Goal: Task Accomplishment & Management: Manage account settings

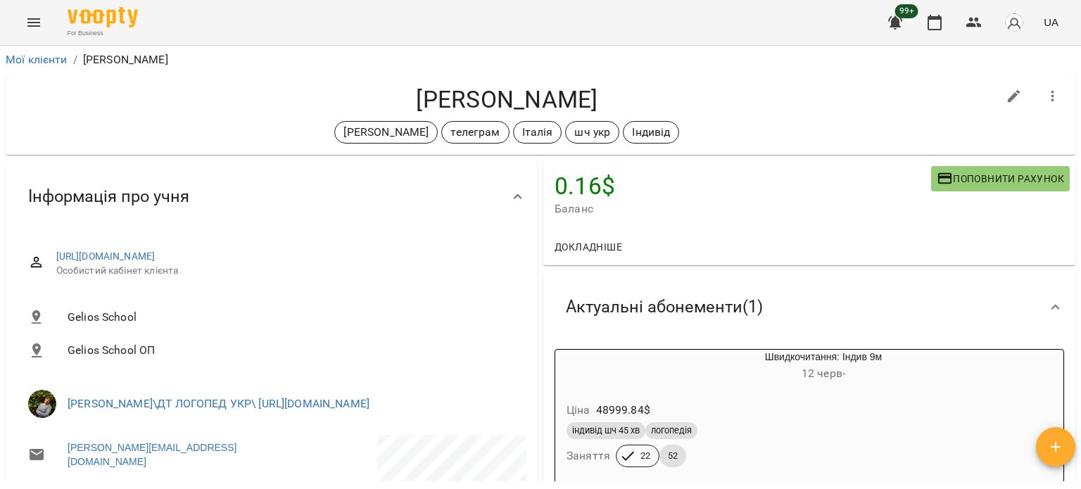
scroll to position [1549, 0]
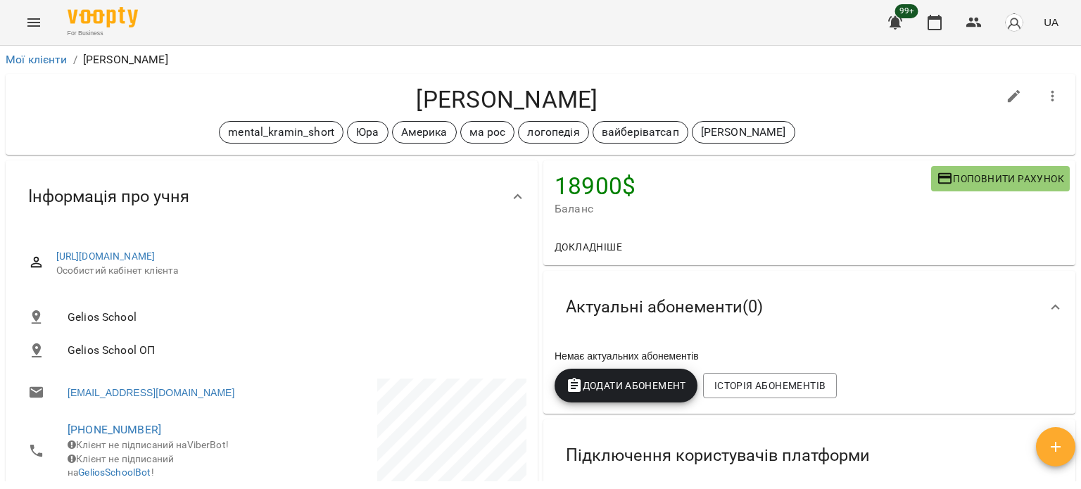
click at [1006, 89] on icon "button" at bounding box center [1014, 96] width 17 height 17
select select "**"
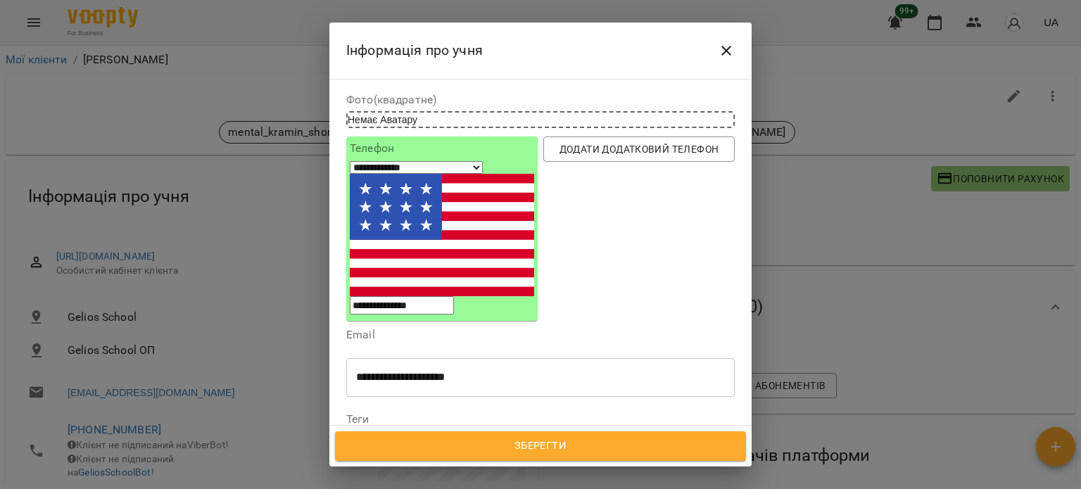
scroll to position [211, 0]
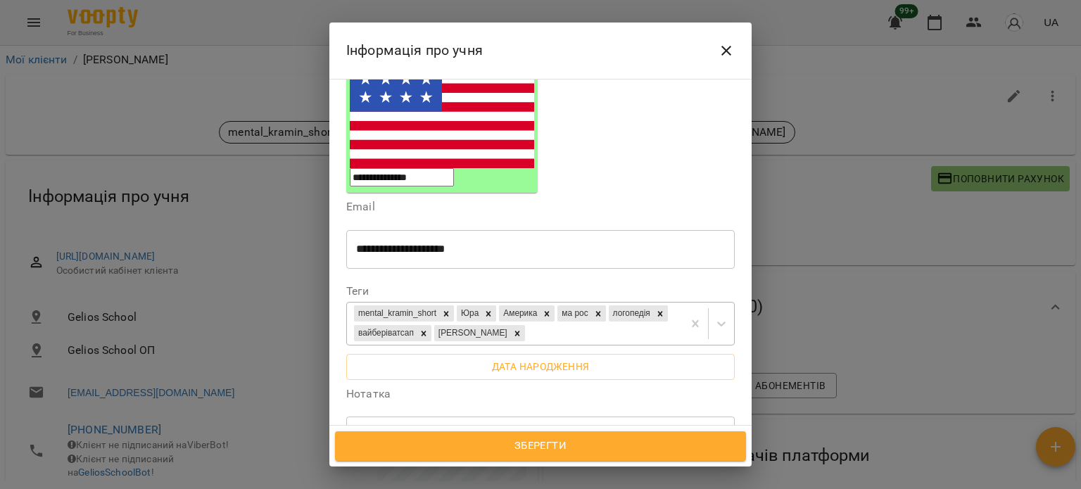
click at [620, 303] on div "mental_kramin_short Юра Америка ма рос логопедія вайберіватсап Абасова Сабіна" at bounding box center [515, 324] width 336 height 42
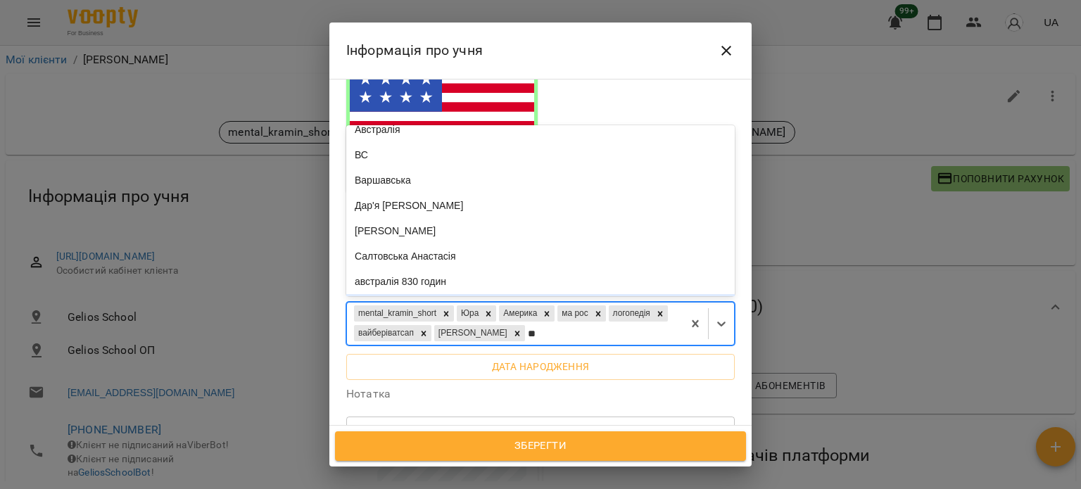
scroll to position [0, 0]
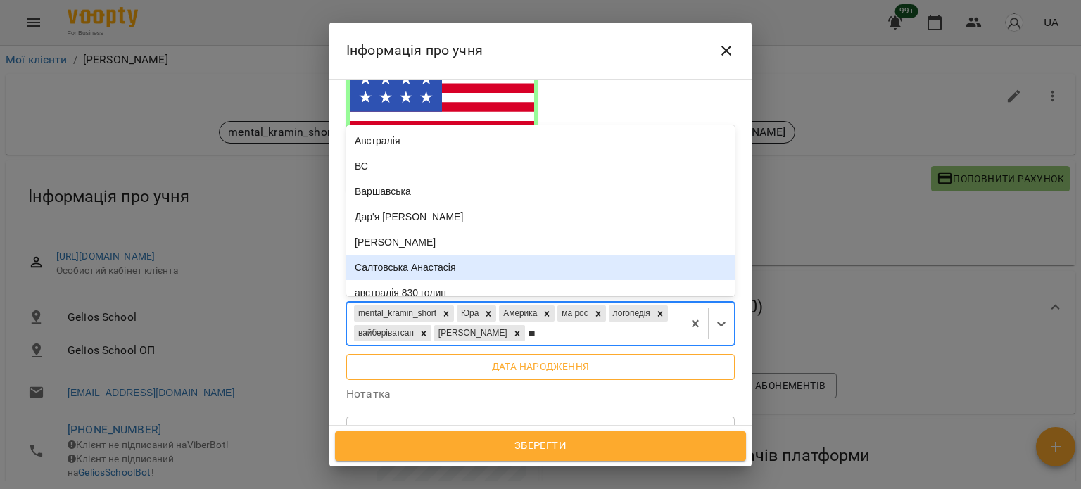
type input "*"
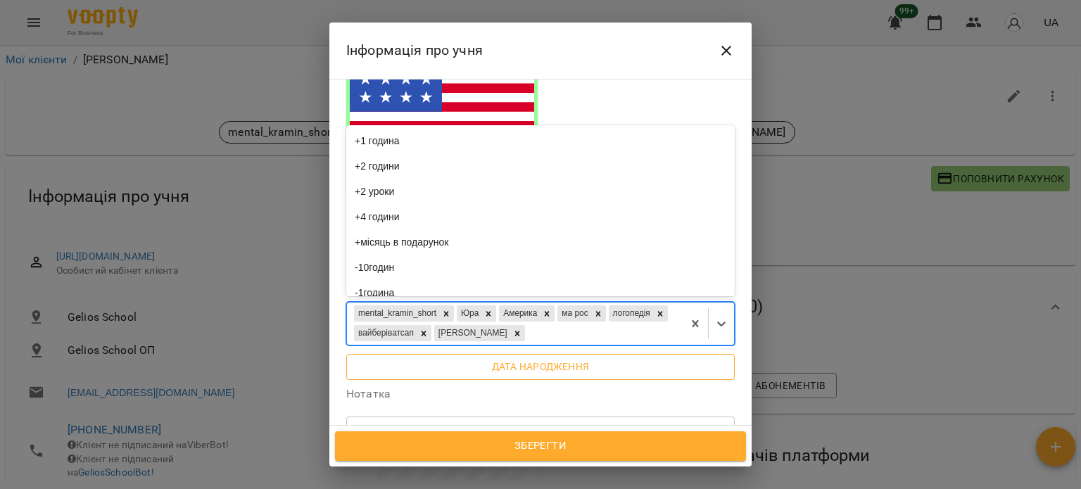
type input "*"
type input "**"
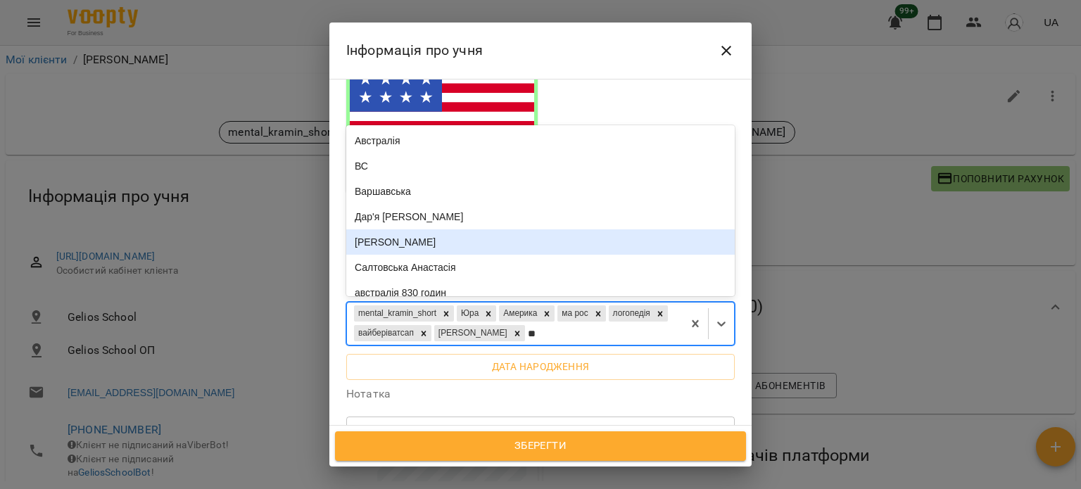
scroll to position [163, 0]
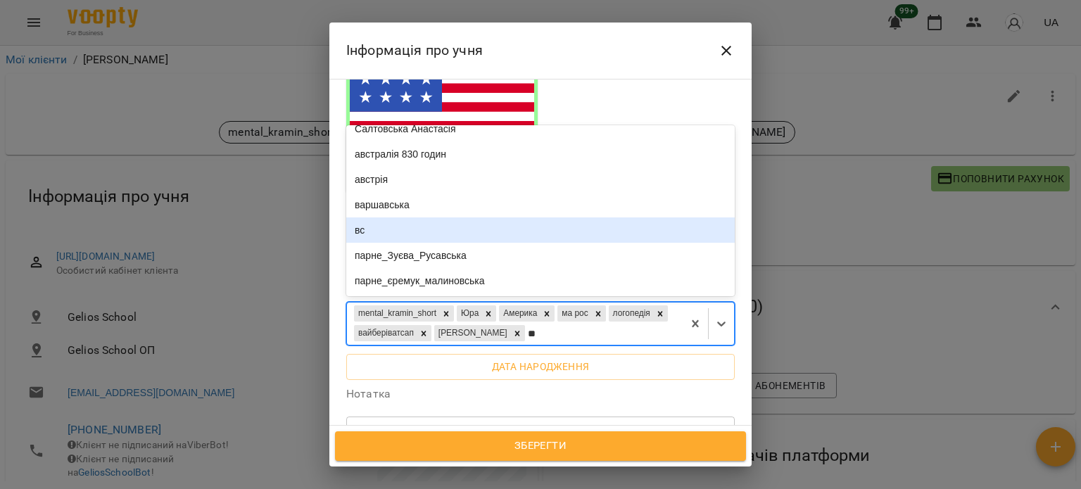
click at [611, 218] on div "вс" at bounding box center [540, 230] width 389 height 25
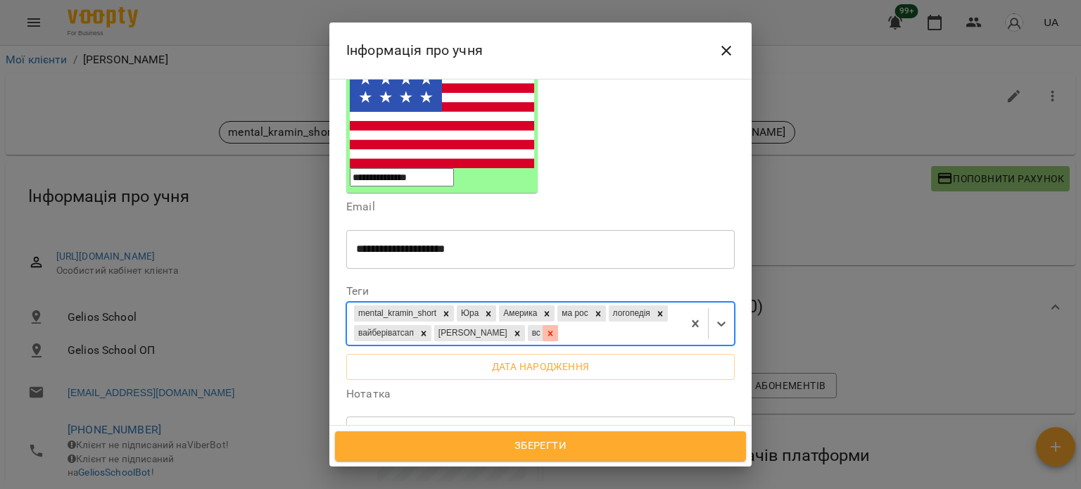
click at [558, 325] on div at bounding box center [550, 333] width 15 height 16
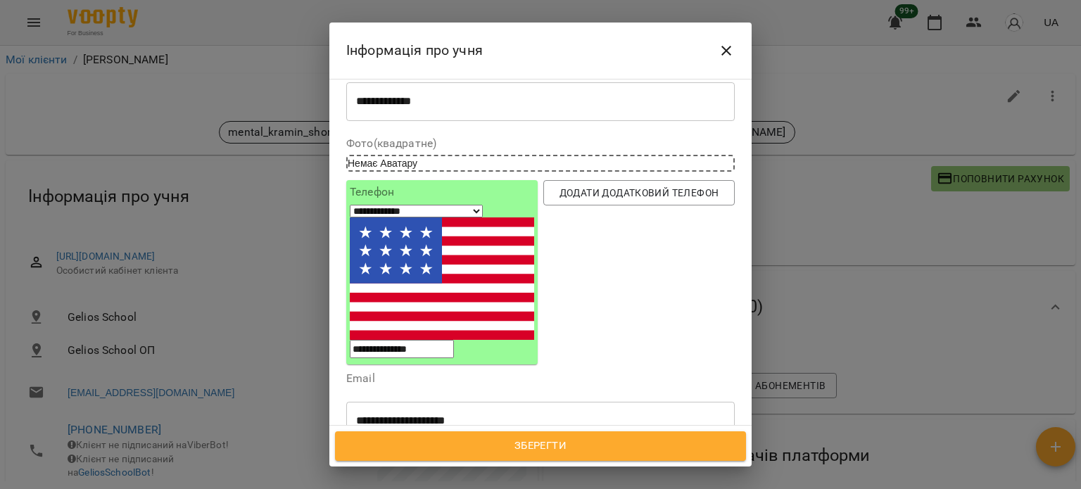
scroll to position [0, 0]
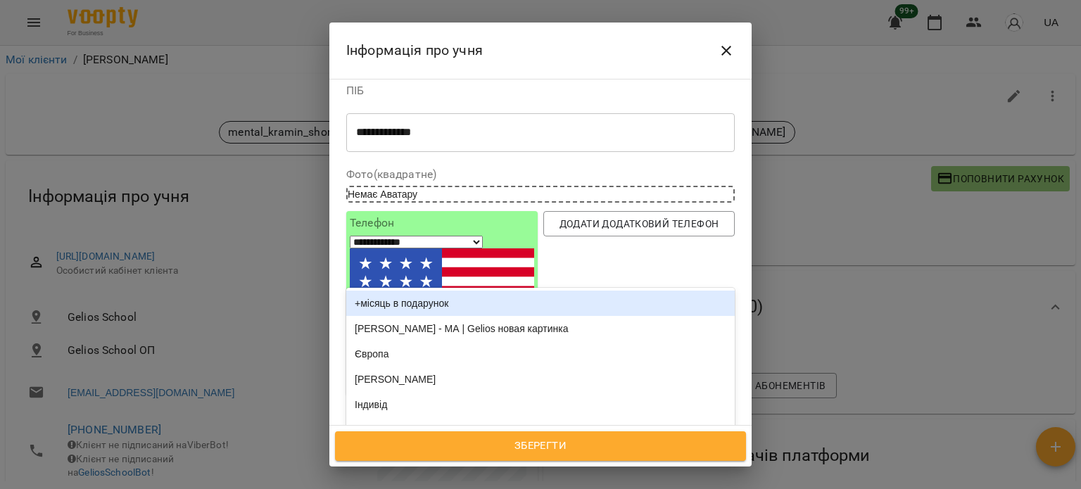
type input "**"
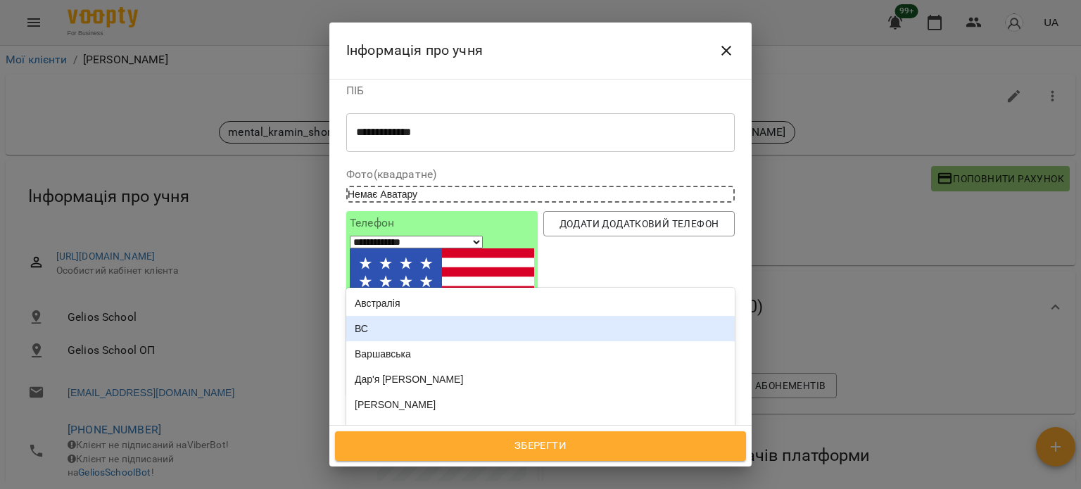
click at [400, 316] on div "ВС" at bounding box center [540, 328] width 389 height 25
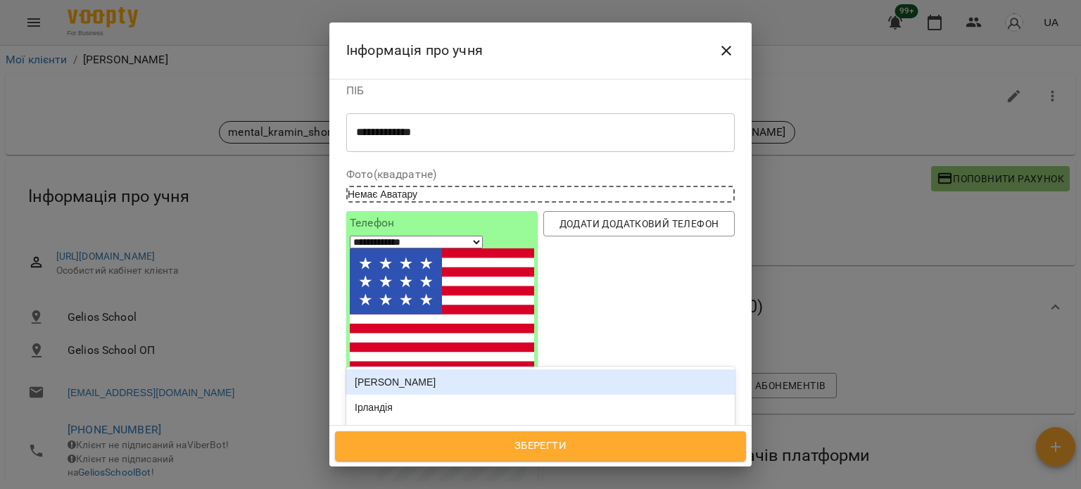
type input "***"
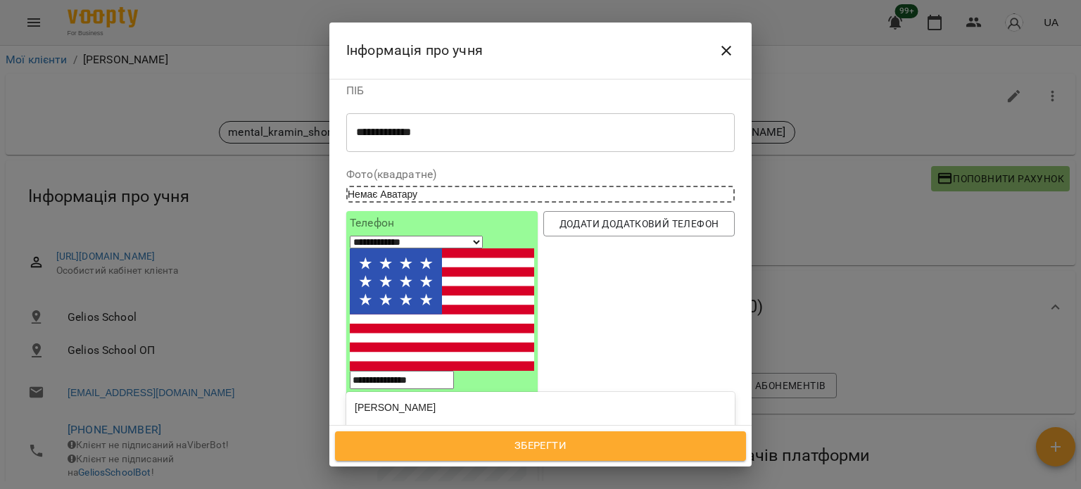
click at [425, 446] on div "[PERSON_NAME]" at bounding box center [540, 458] width 389 height 25
click at [605, 450] on span "Зберегти" at bounding box center [541, 446] width 380 height 18
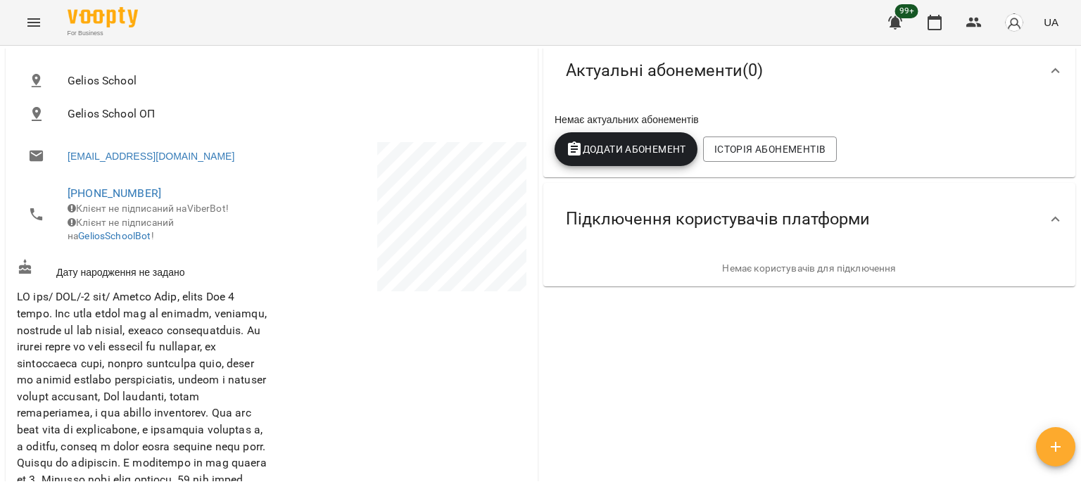
scroll to position [282, 0]
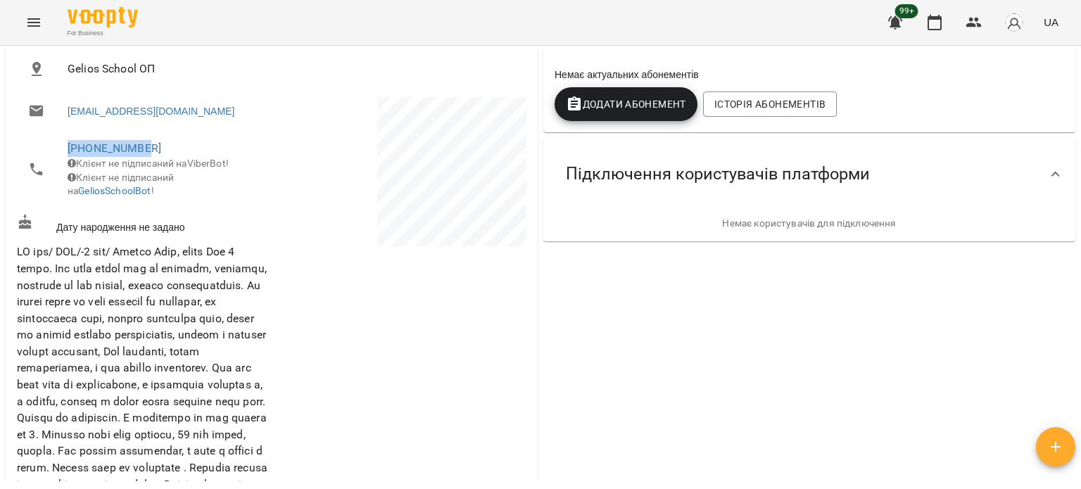
drag, startPoint x: 155, startPoint y: 141, endPoint x: 36, endPoint y: 141, distance: 119.0
click at [36, 141] on li "[PHONE_NUMBER] Клієнт не підписаний на ViberBot! Клієнт не підписаний на Gelios…" at bounding box center [143, 169] width 252 height 78
copy link "[PHONE_NUMBER]"
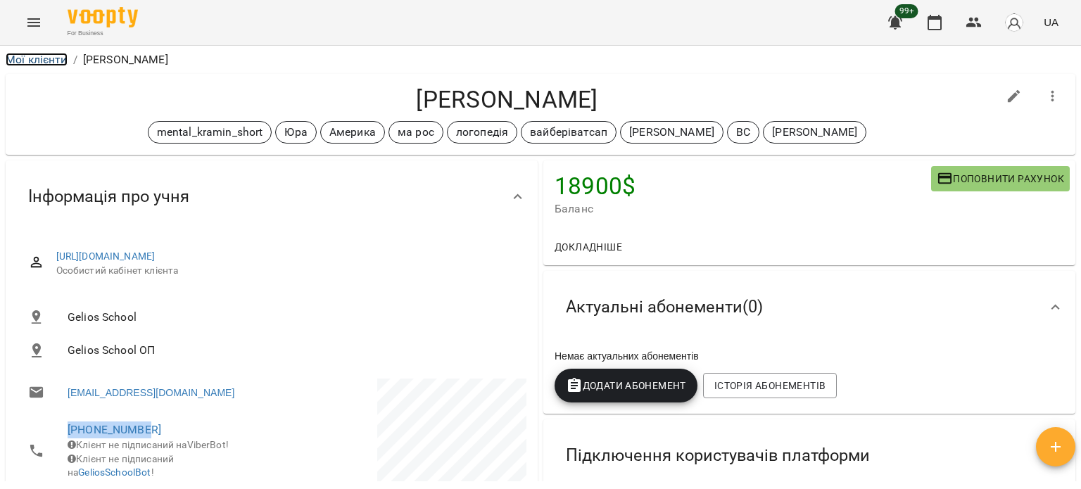
click at [54, 61] on link "Мої клієнти" at bounding box center [37, 59] width 62 height 13
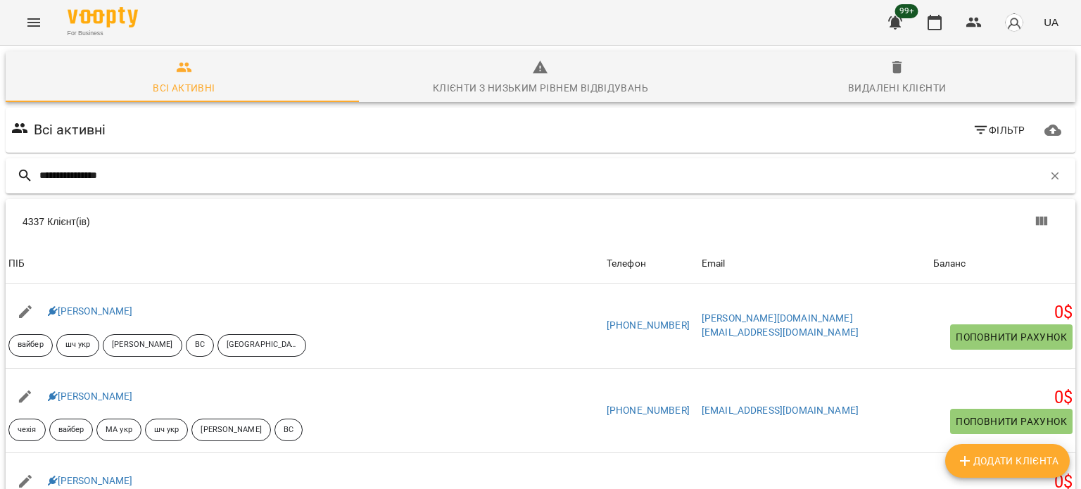
type input "**********"
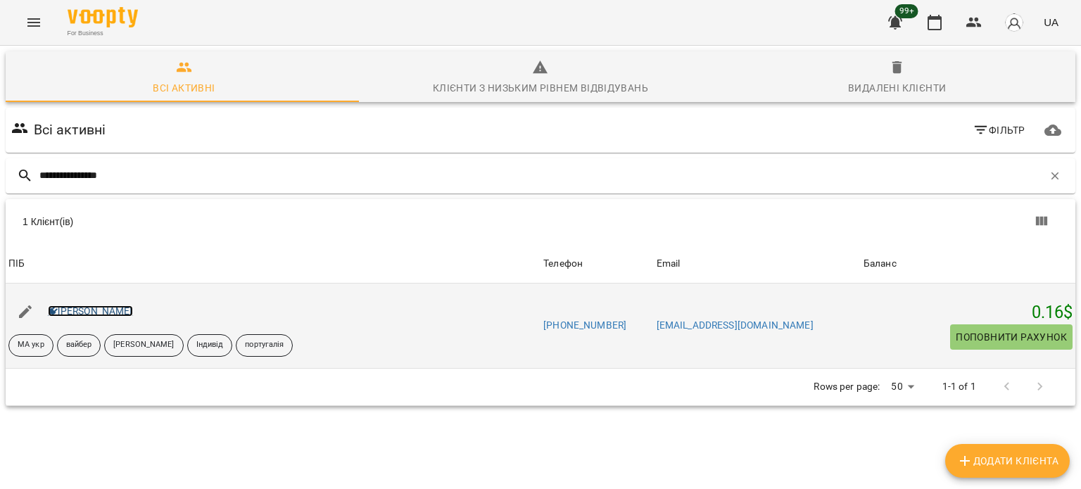
click at [116, 313] on link "Савченко Валерія" at bounding box center [90, 311] width 85 height 11
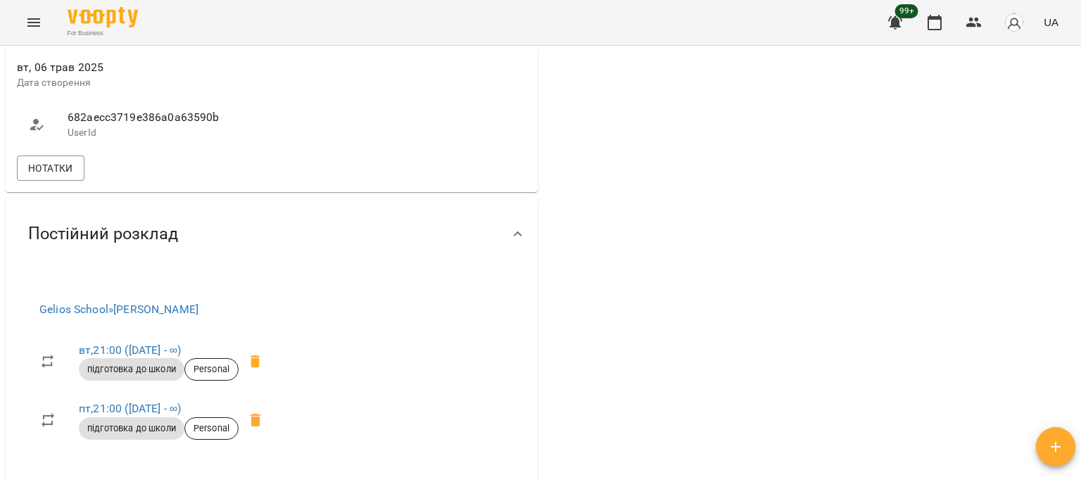
scroll to position [986, 0]
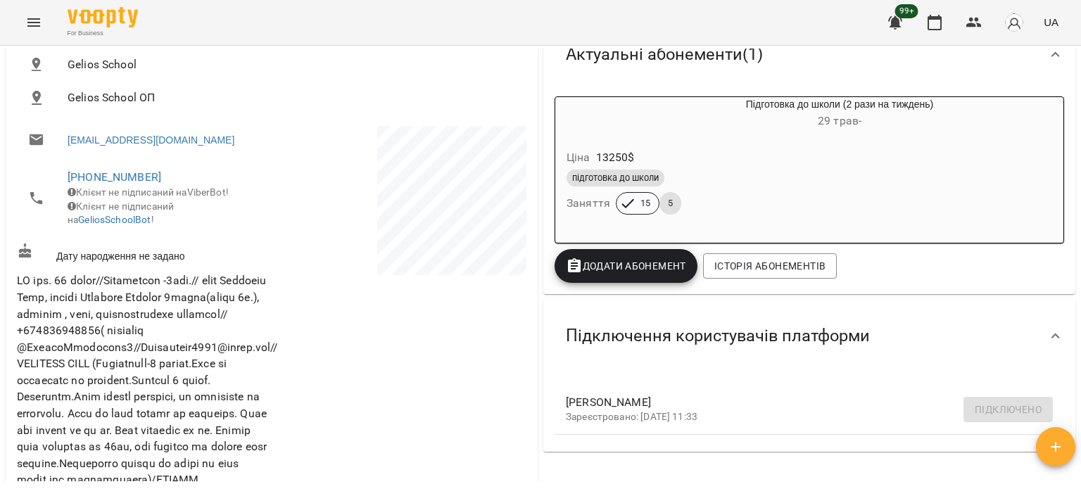
scroll to position [0, 0]
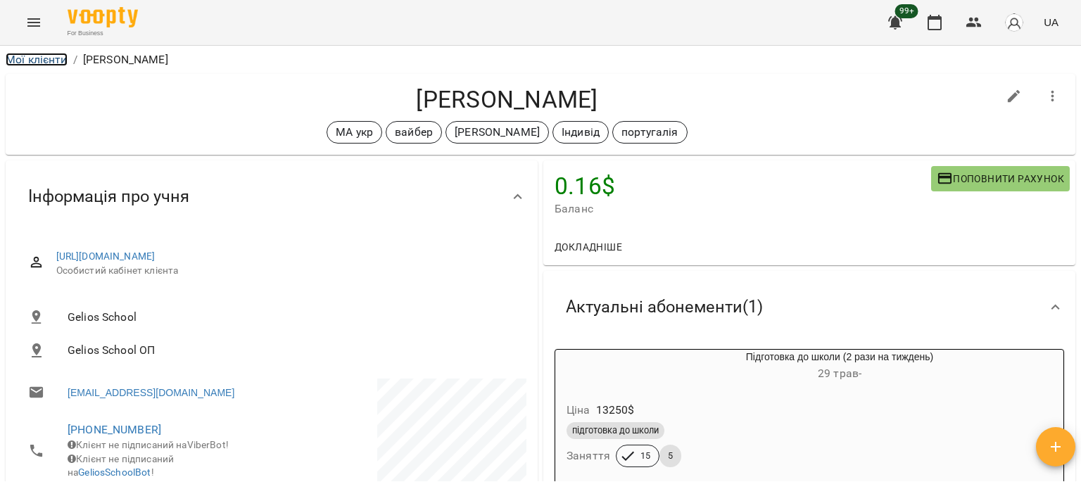
click at [52, 60] on link "Мої клієнти" at bounding box center [37, 59] width 62 height 13
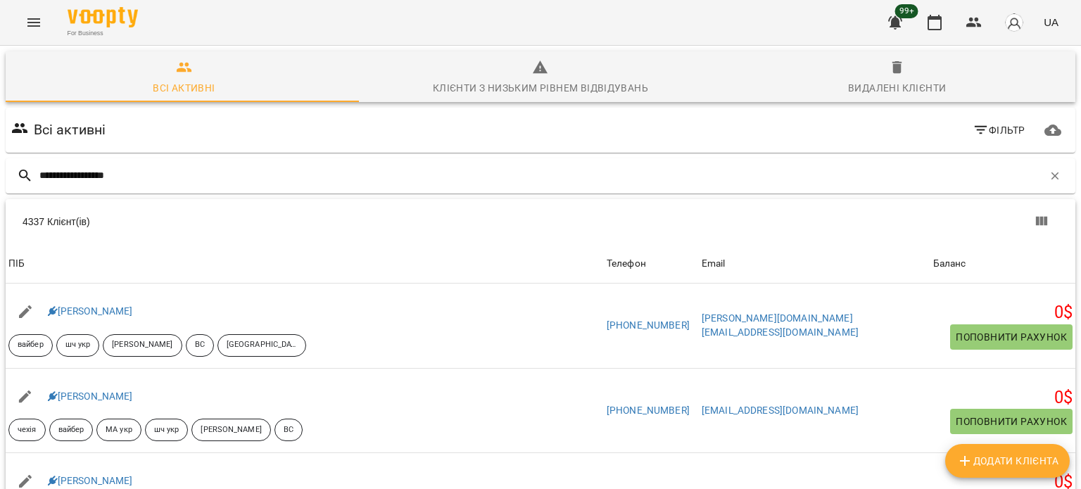
type input "**********"
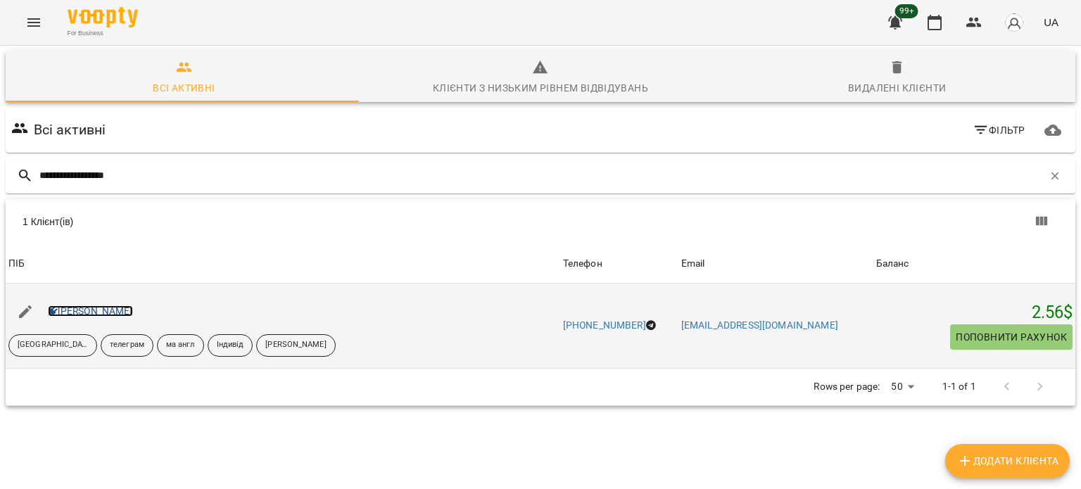
click at [131, 315] on link "Воробчак Станіслав" at bounding box center [90, 311] width 85 height 11
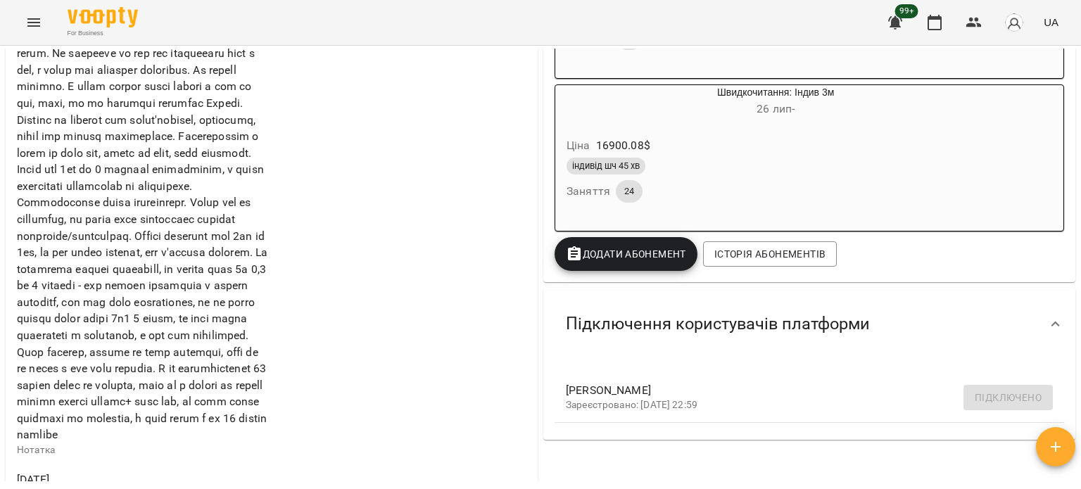
scroll to position [1129, 0]
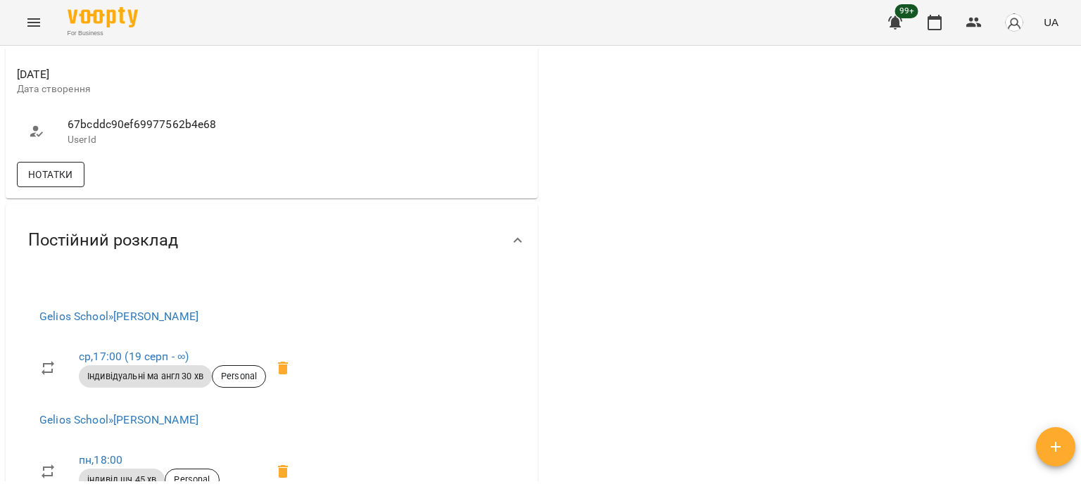
click at [54, 187] on button "Нотатки" at bounding box center [51, 174] width 68 height 25
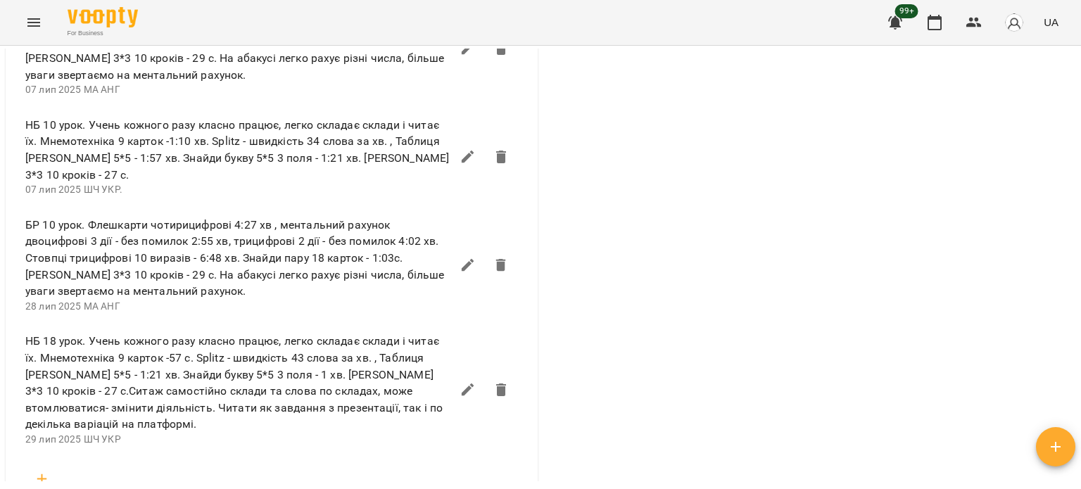
scroll to position [1692, 0]
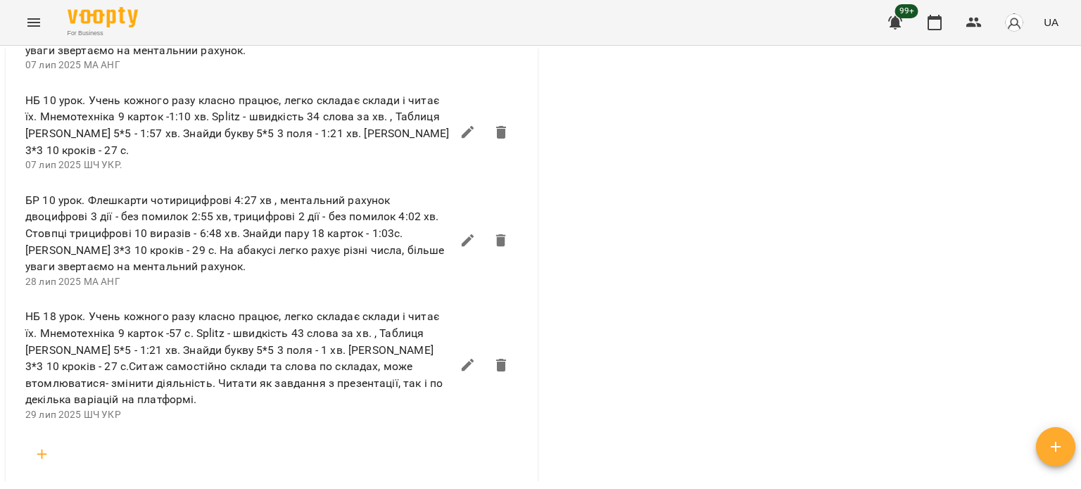
drag, startPoint x: 87, startPoint y: 270, endPoint x: 245, endPoint y: 334, distance: 170.2
click at [245, 275] on span "БР 10 урок. Флешкарти чотирицифрові 4:27 хв , ментальний рахунок двоцифрові 3 д…" at bounding box center [238, 233] width 426 height 83
copy span "Флешкарти чотирицифрові 4:27 хв , ментальний рахунок двоцифрові 3 дії - без пом…"
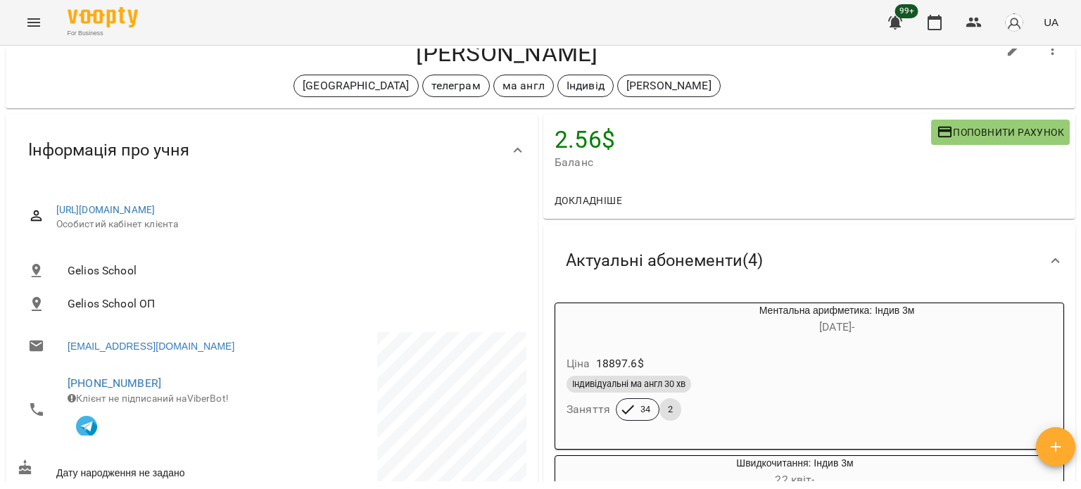
scroll to position [0, 0]
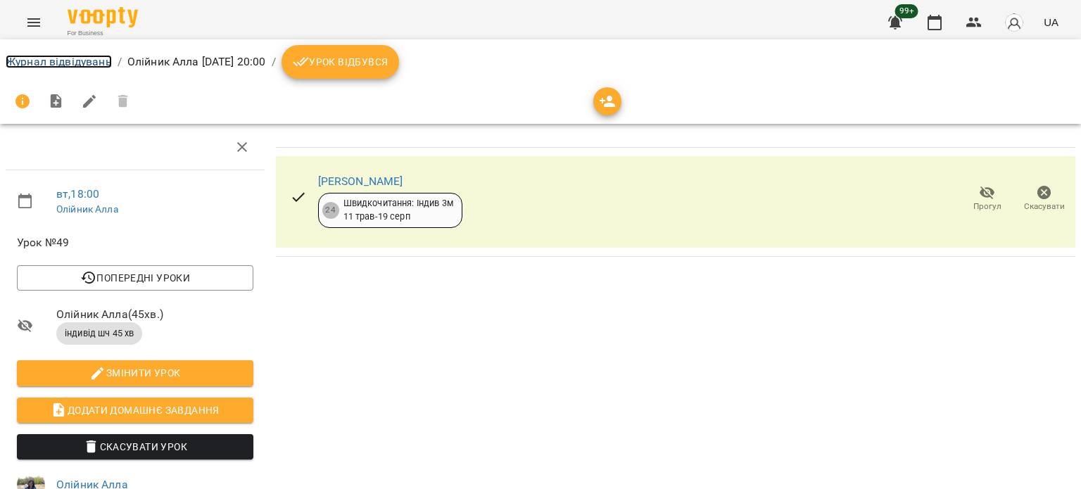
click at [54, 63] on link "Журнал відвідувань" at bounding box center [59, 61] width 106 height 13
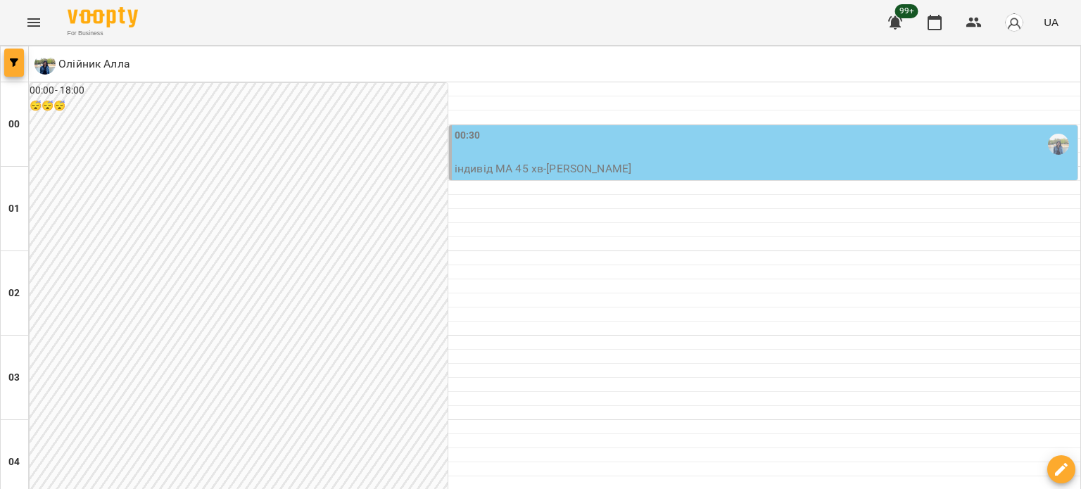
click at [14, 63] on icon "button" at bounding box center [14, 62] width 8 height 8
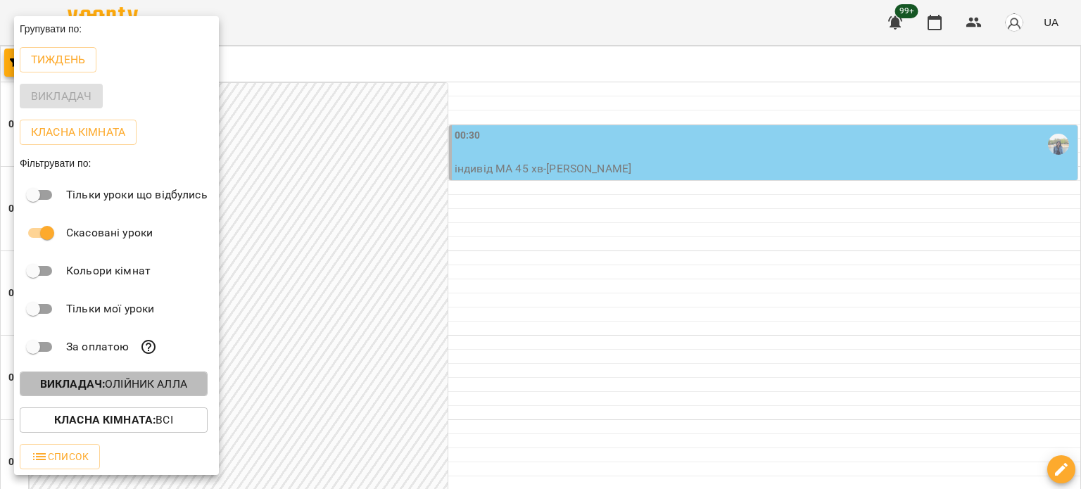
click at [127, 385] on p "Викладач : Олійник Алла" at bounding box center [113, 384] width 147 height 17
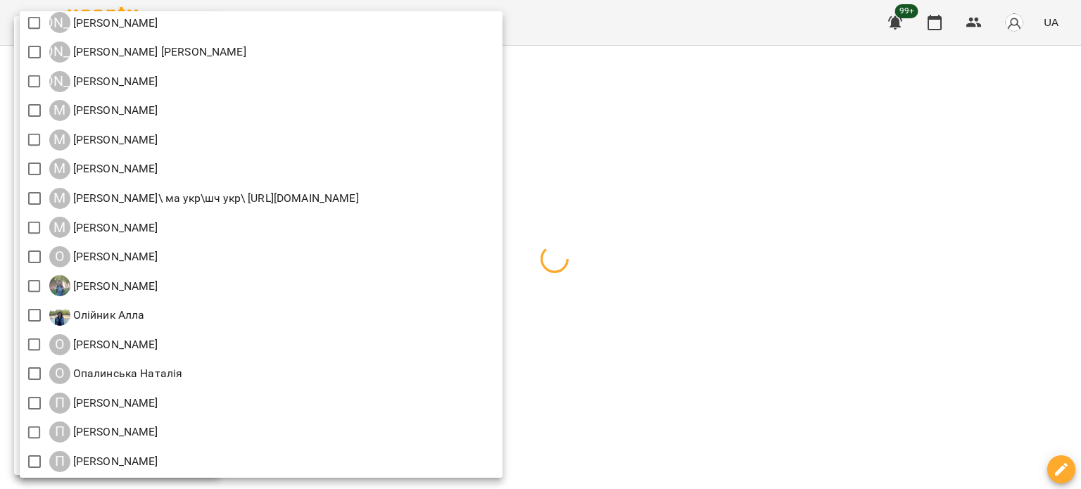
scroll to position [1584, 0]
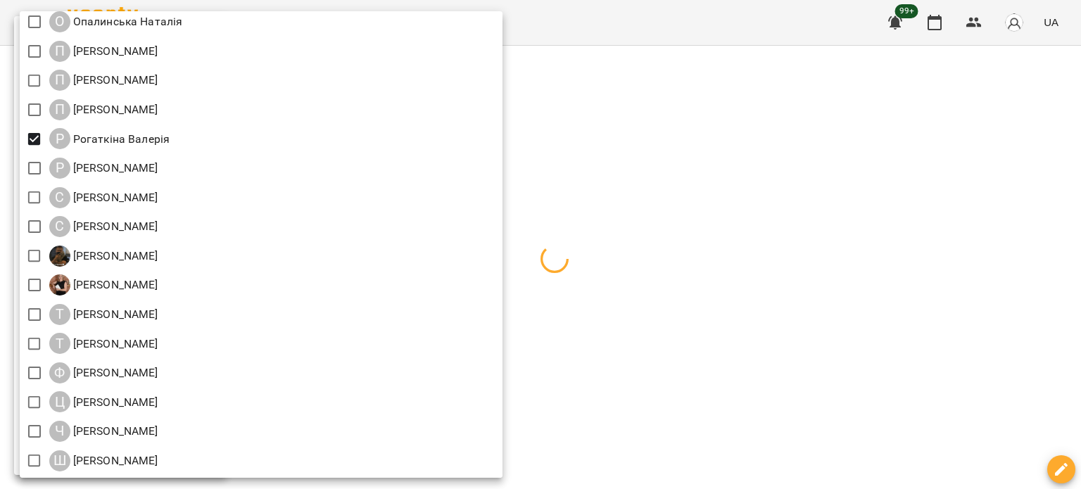
click at [975, 177] on div at bounding box center [540, 244] width 1081 height 489
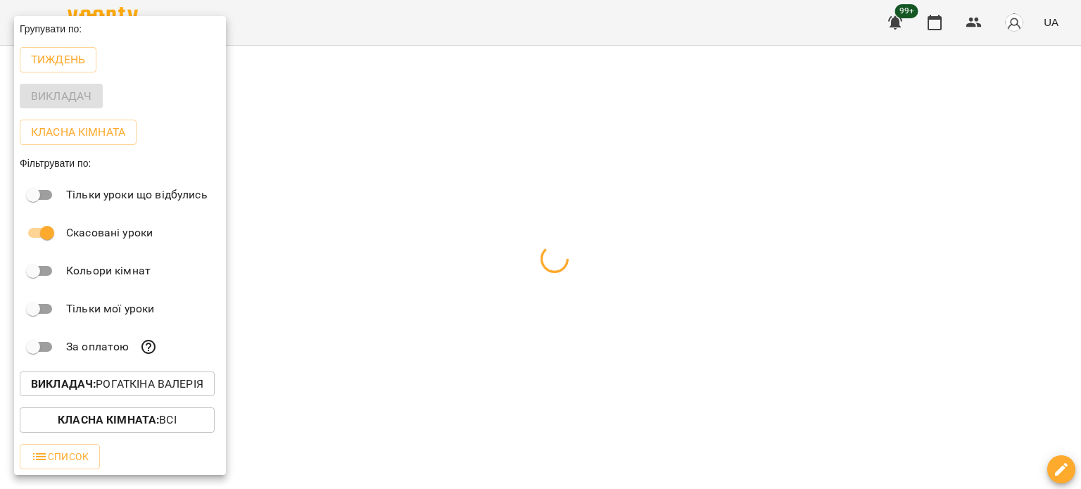
click at [511, 101] on div at bounding box center [540, 244] width 1081 height 489
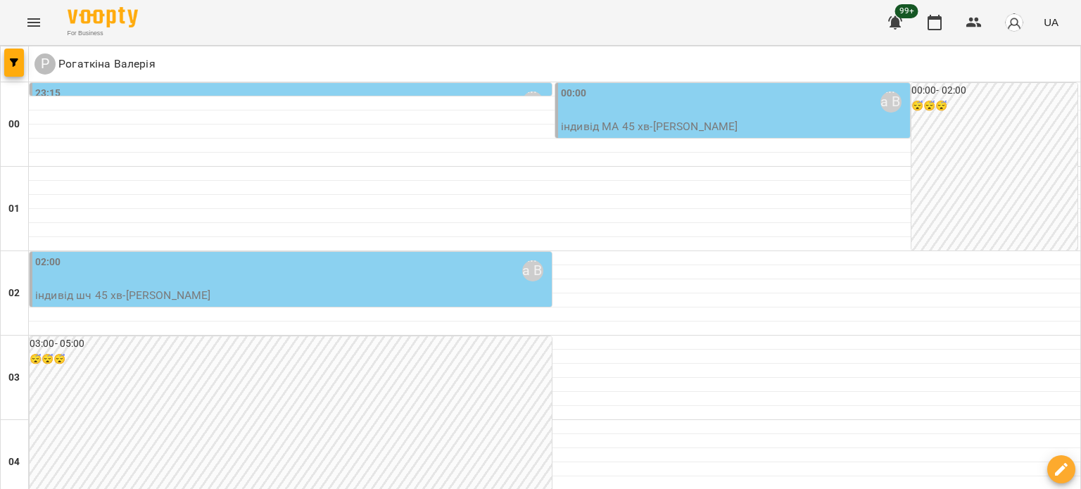
scroll to position [493, 0]
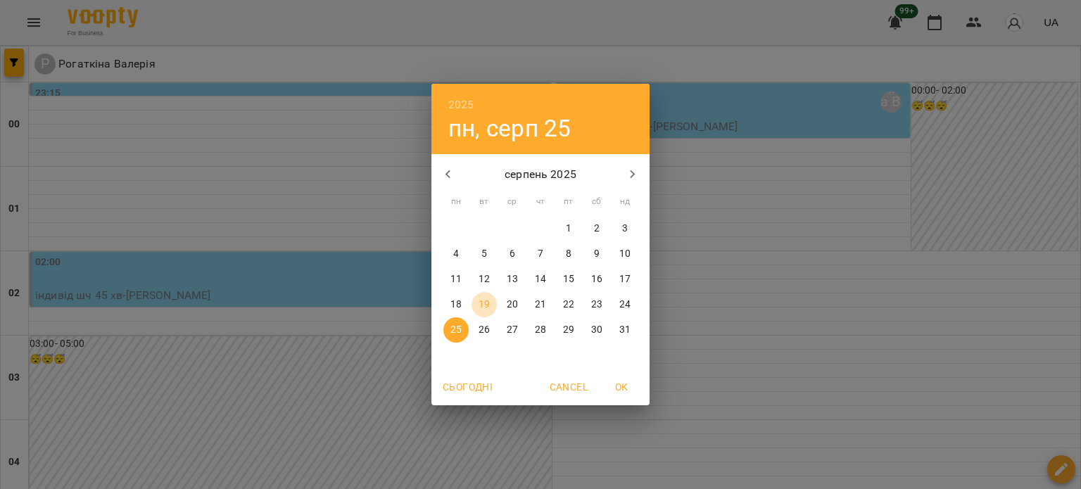
click at [482, 303] on p "19" at bounding box center [484, 305] width 11 height 14
type input "**********"
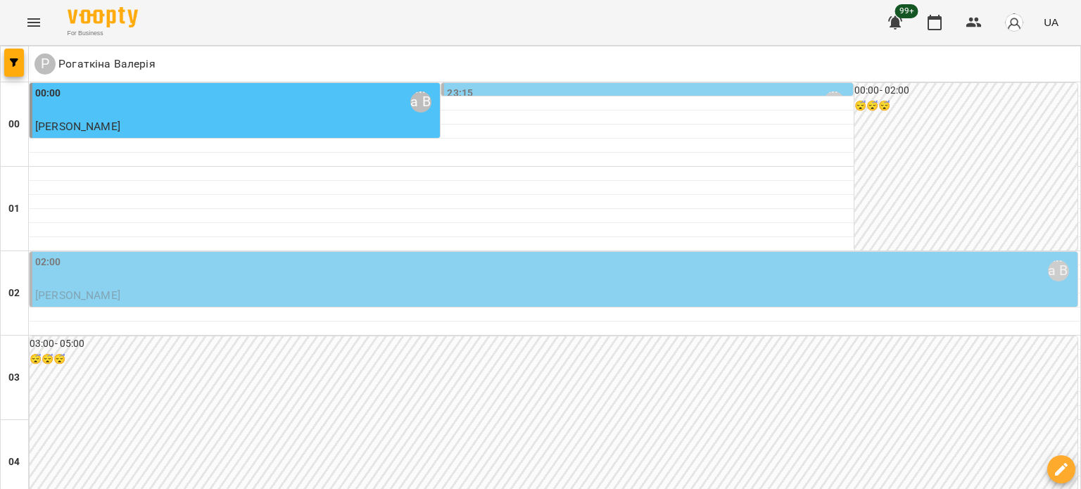
scroll to position [1714, 0]
click at [15, 66] on icon "button" at bounding box center [14, 62] width 8 height 8
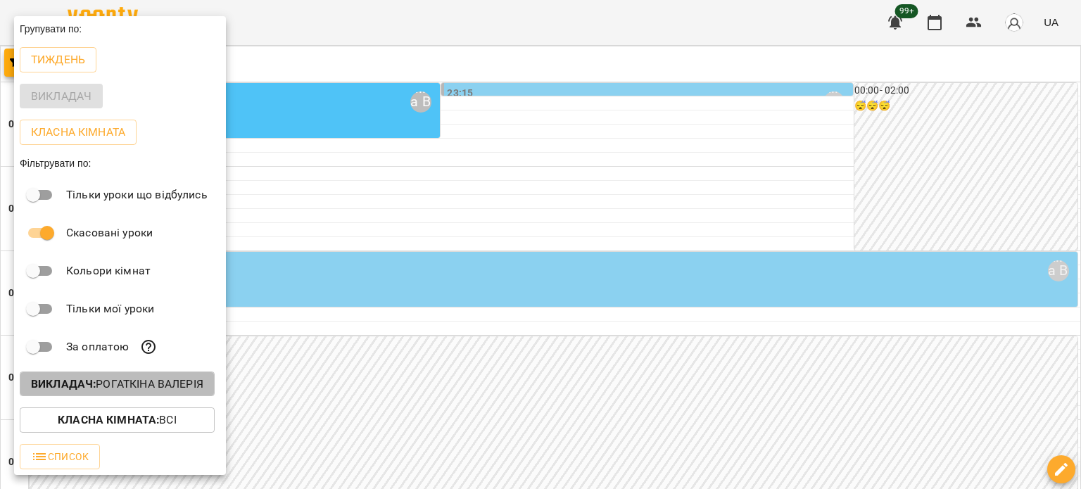
click at [139, 393] on p "Викладач : Рогаткіна Валерія" at bounding box center [117, 384] width 172 height 17
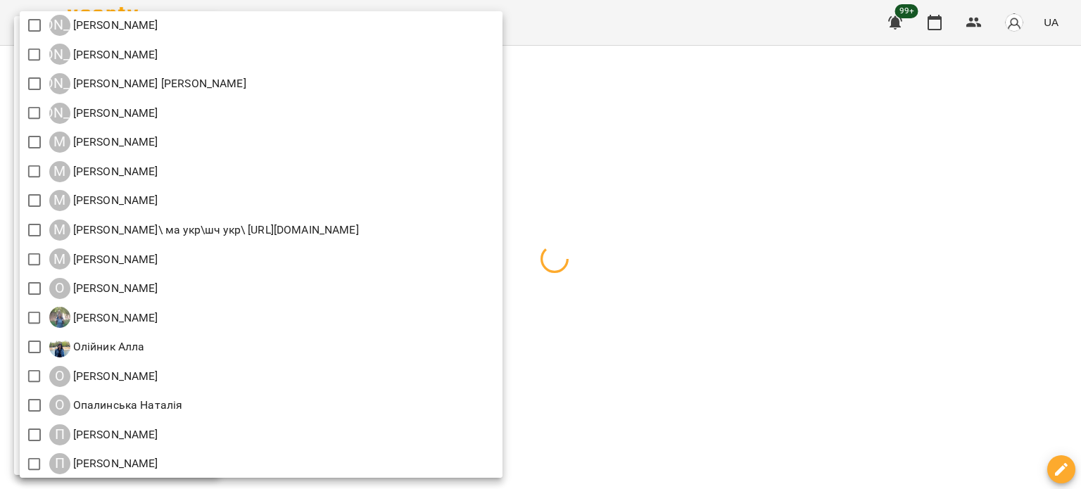
scroll to position [1091, 0]
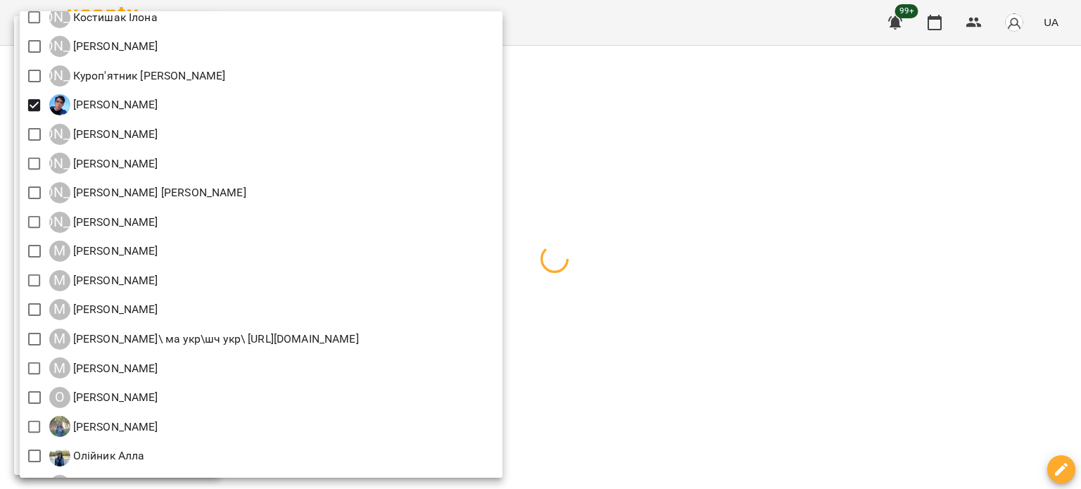
click at [772, 220] on div at bounding box center [540, 244] width 1081 height 489
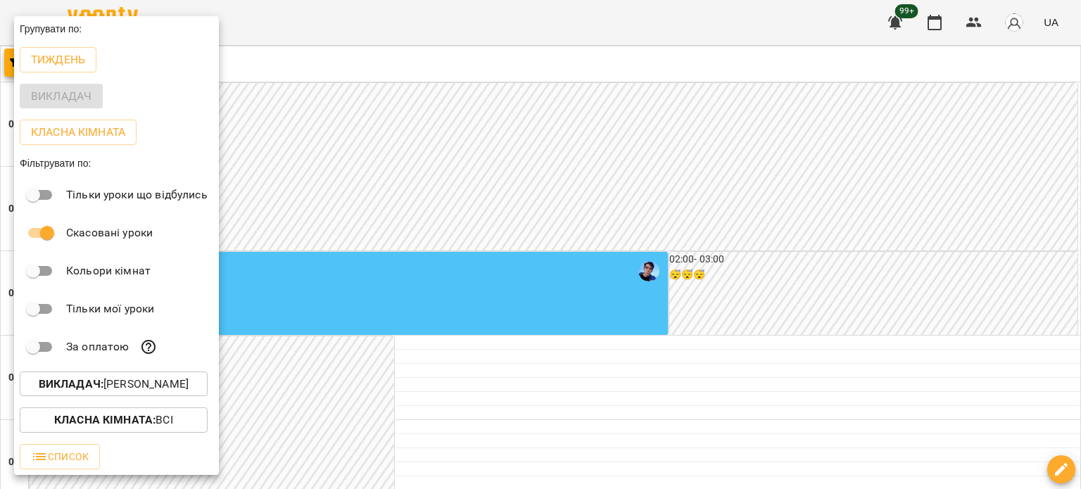
click at [658, 158] on div at bounding box center [540, 244] width 1081 height 489
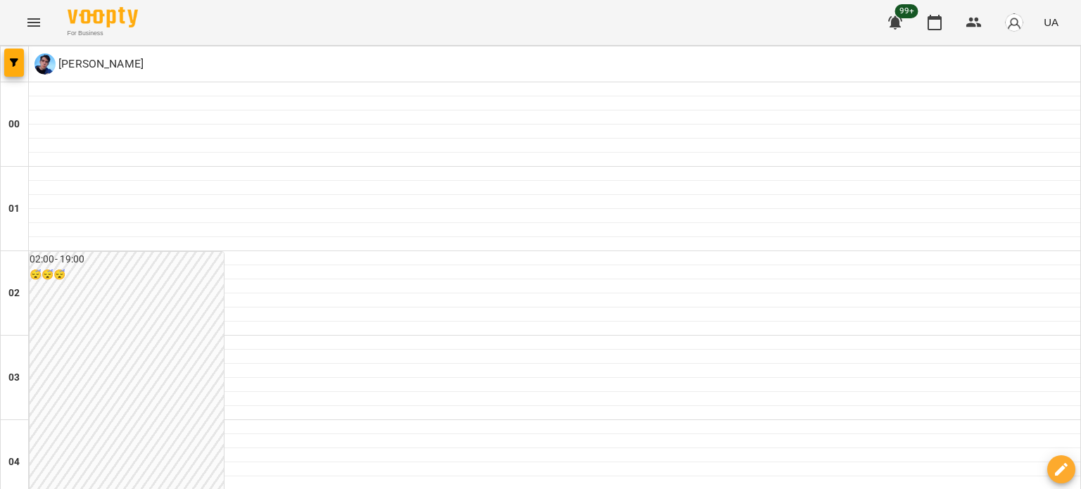
scroll to position [1408, 0]
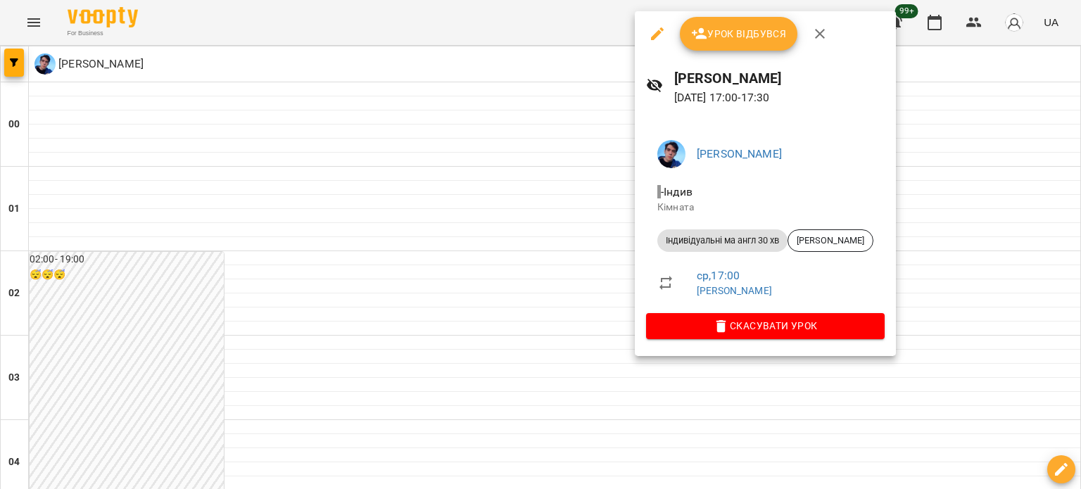
click at [655, 40] on icon "button" at bounding box center [657, 33] width 17 height 17
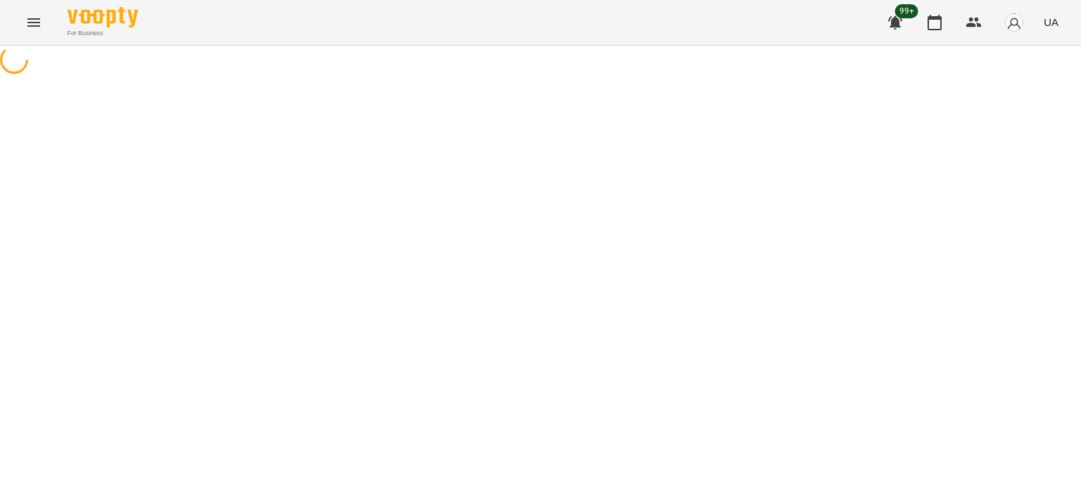
select select "**********"
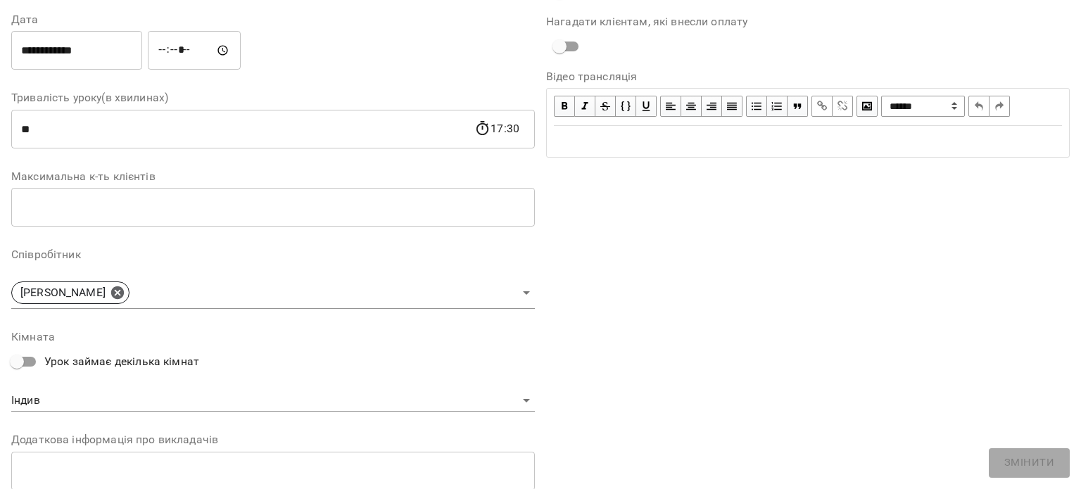
scroll to position [6, 0]
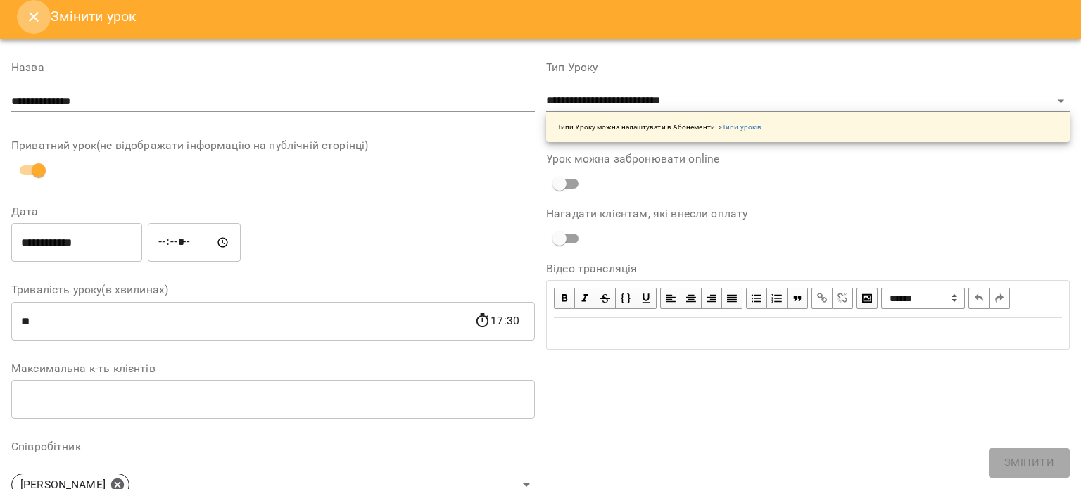
click at [32, 22] on icon "Close" at bounding box center [33, 16] width 17 height 17
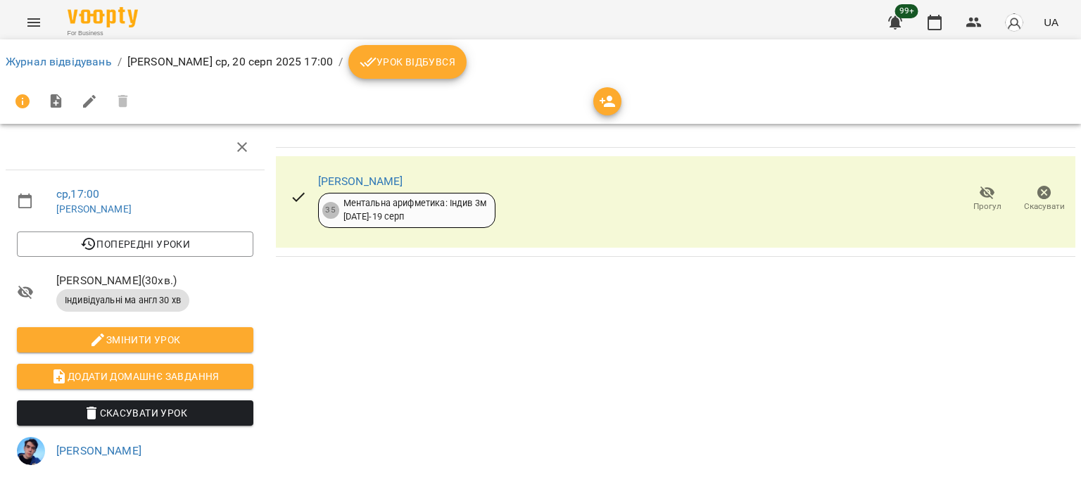
drag, startPoint x: 435, startPoint y: 179, endPoint x: 301, endPoint y: 173, distance: 134.6
click at [301, 173] on div "Воробчак Станіслав 35 Ментальна арифметика: Індив 3м 17 лют - 19 серп" at bounding box center [393, 199] width 228 height 80
copy link "Воробчак Станіслав"
click at [61, 58] on link "Журнал відвідувань" at bounding box center [59, 61] width 106 height 13
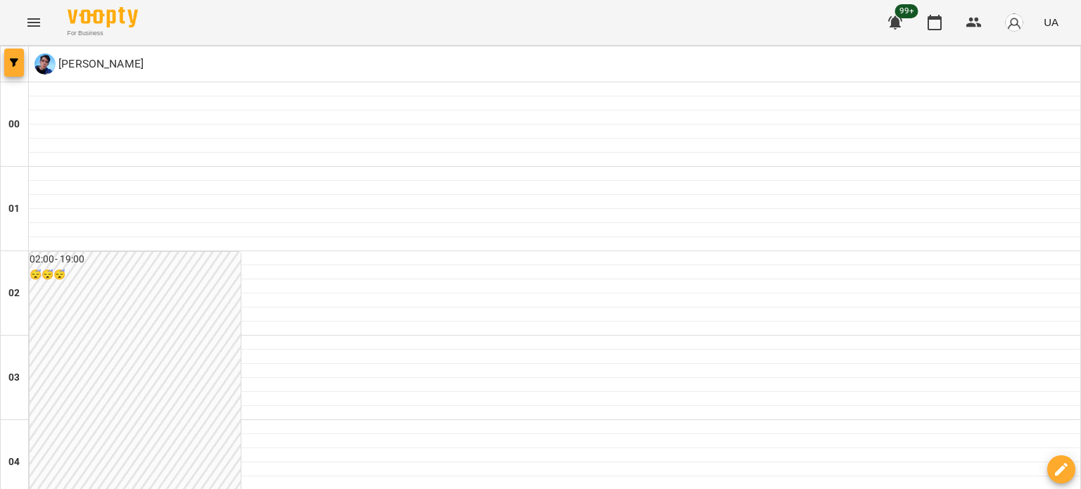
click at [9, 56] on button "button" at bounding box center [14, 63] width 20 height 28
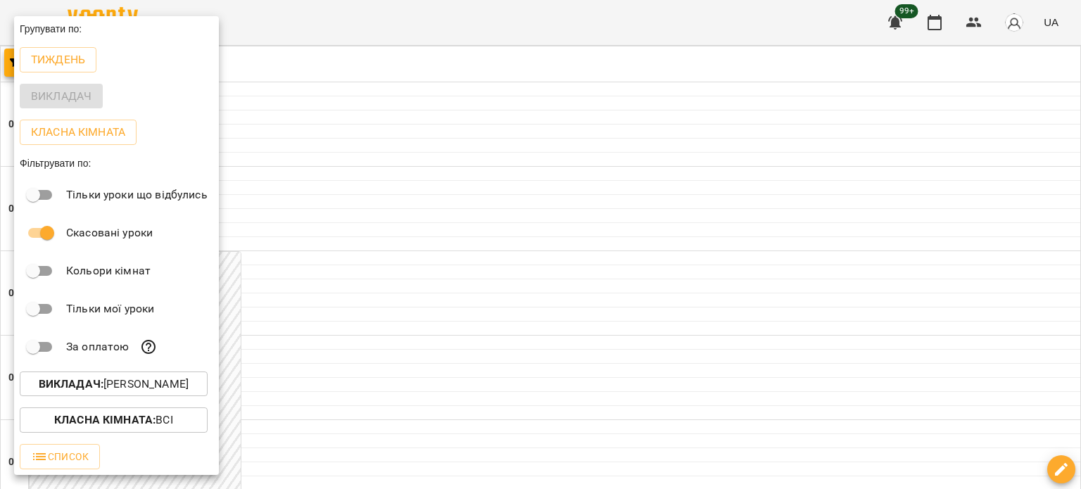
click at [161, 389] on p "Викладач : Легоша Олексій" at bounding box center [114, 384] width 150 height 17
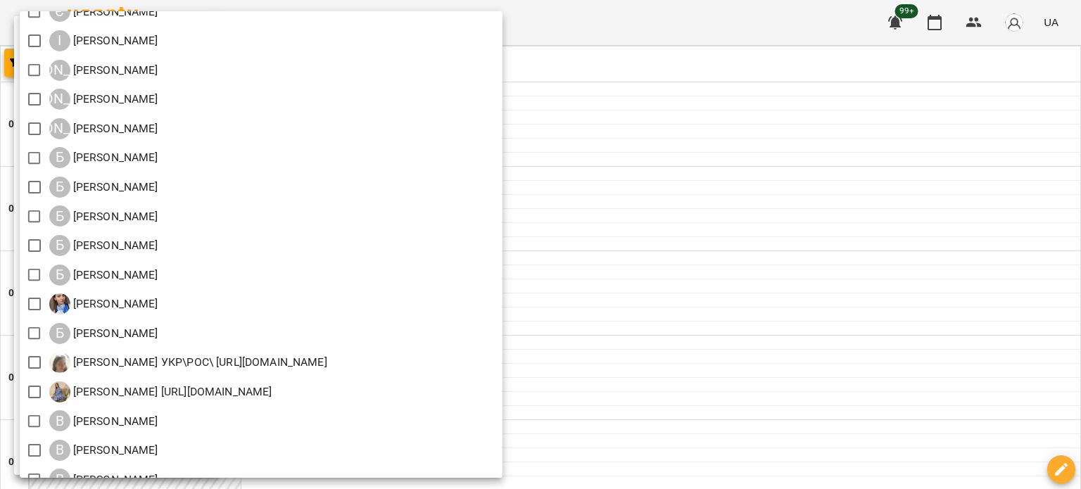
scroll to position [422, 0]
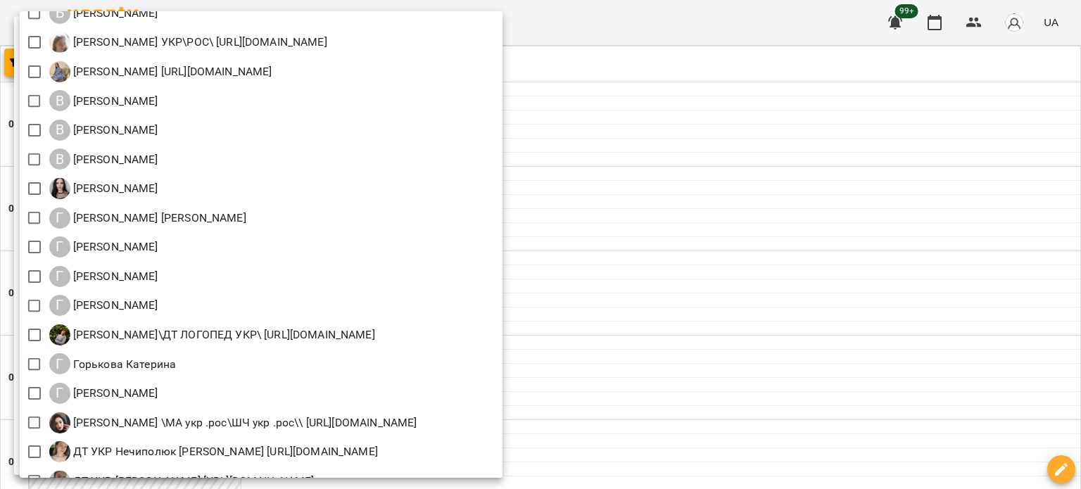
click at [839, 213] on div at bounding box center [540, 244] width 1081 height 489
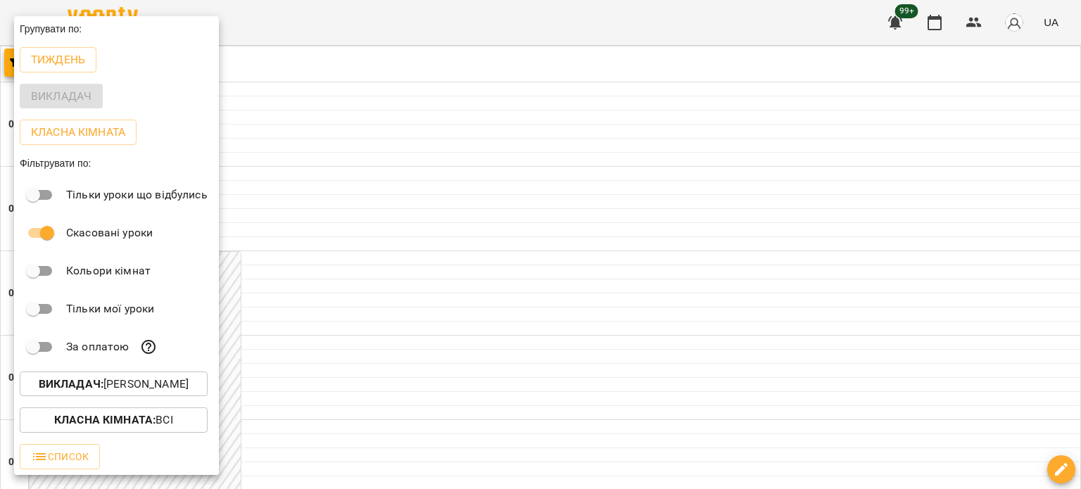
click at [587, 263] on div at bounding box center [540, 244] width 1081 height 489
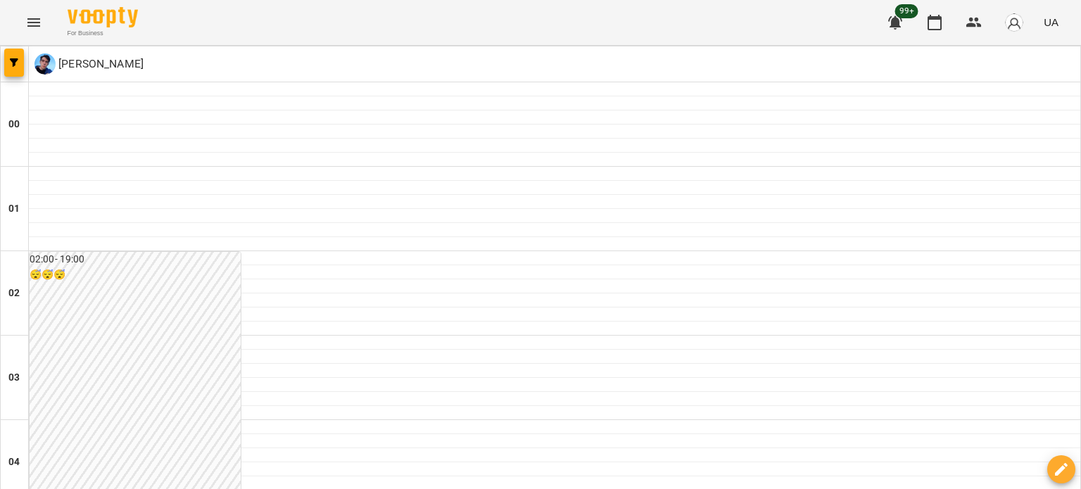
scroll to position [986, 0]
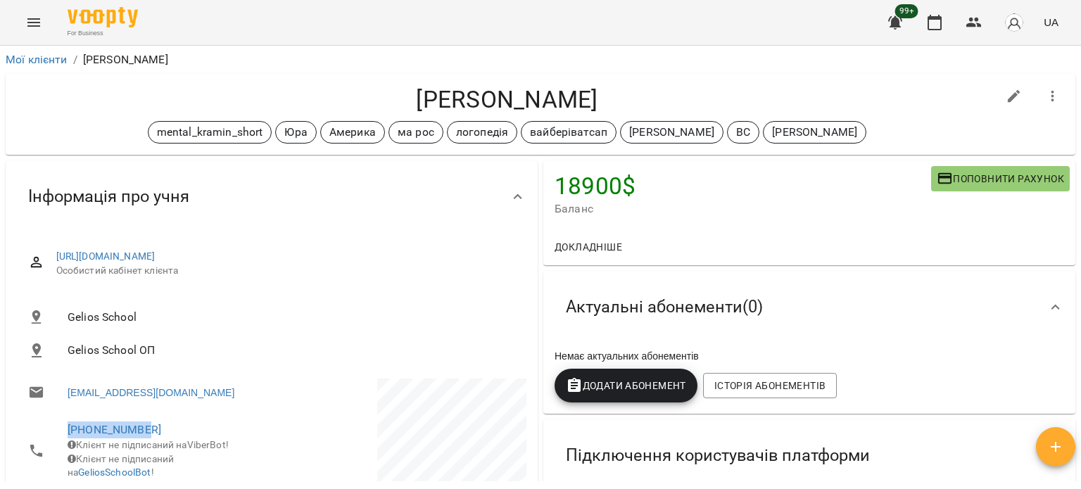
drag, startPoint x: 90, startPoint y: 427, endPoint x: 24, endPoint y: 422, distance: 66.4
click at [24, 422] on li "[PHONE_NUMBER] Клієнт не підписаний на ViberBot! Клієнт не підписаний на Gelios…" at bounding box center [143, 451] width 252 height 78
copy link "[PHONE_NUMBER]"
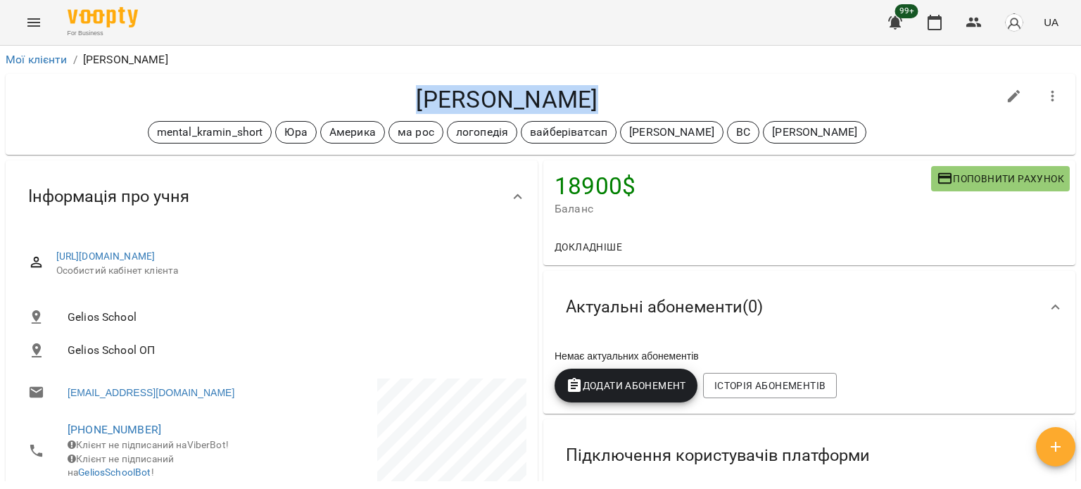
drag, startPoint x: 598, startPoint y: 101, endPoint x: 383, endPoint y: 82, distance: 216.3
click at [386, 94] on h4 "[PERSON_NAME]" at bounding box center [507, 99] width 981 height 29
copy h4 "[PERSON_NAME]"
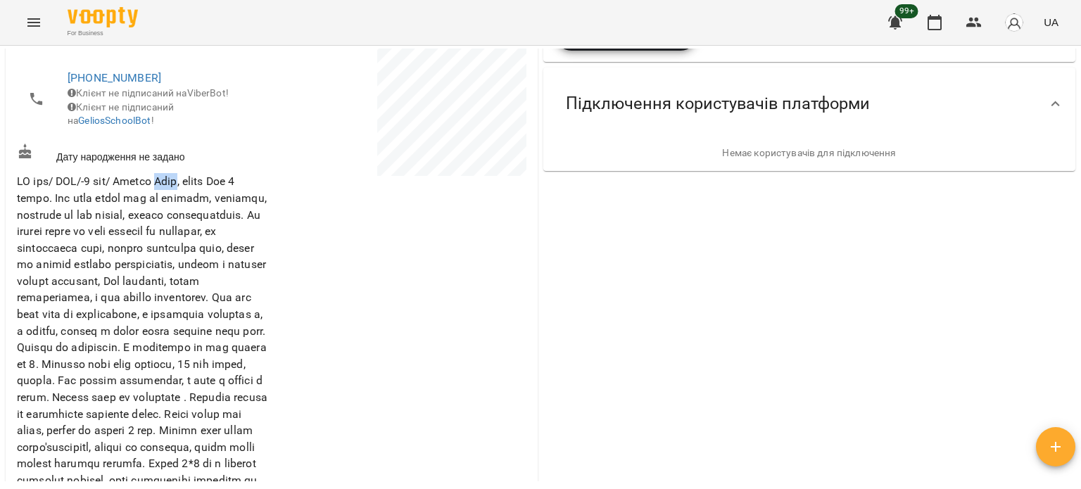
drag, startPoint x: 170, startPoint y: 189, endPoint x: 197, endPoint y: 191, distance: 27.5
click at [197, 191] on span at bounding box center [142, 364] width 251 height 379
copy span "Люда"
click at [149, 195] on span at bounding box center [142, 364] width 251 height 379
copy span "Бабуся [PERSON_NAME]"
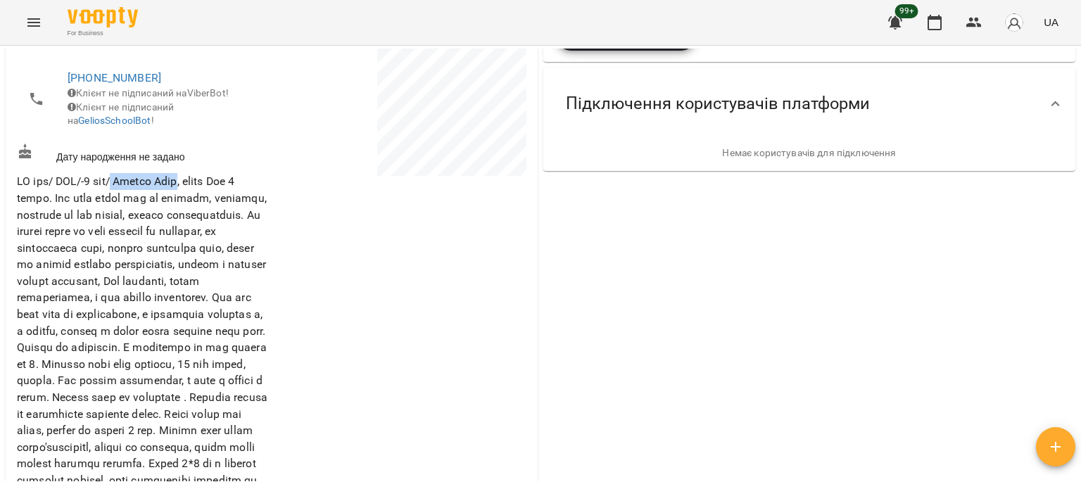
drag, startPoint x: 126, startPoint y: 189, endPoint x: 197, endPoint y: 189, distance: 71.1
click at [197, 189] on span at bounding box center [142, 364] width 251 height 379
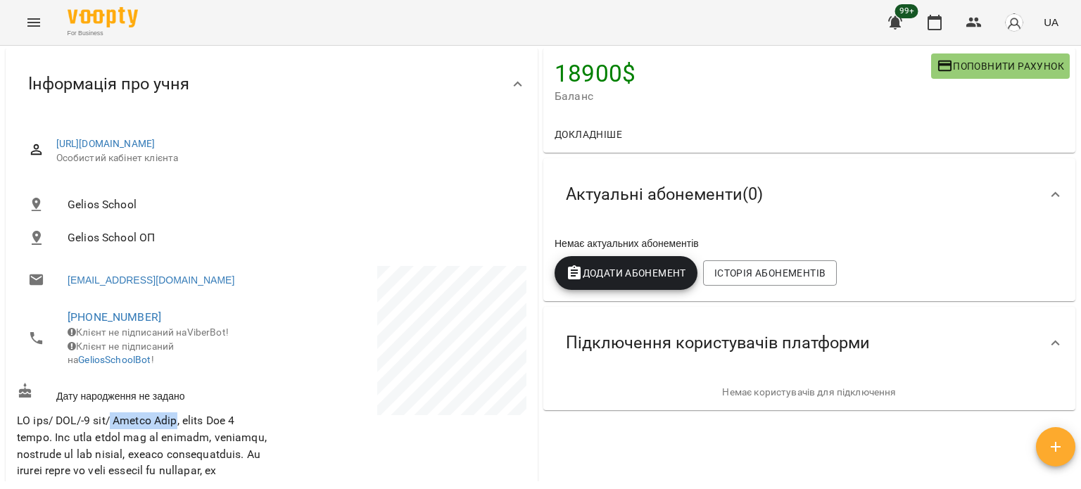
scroll to position [0, 0]
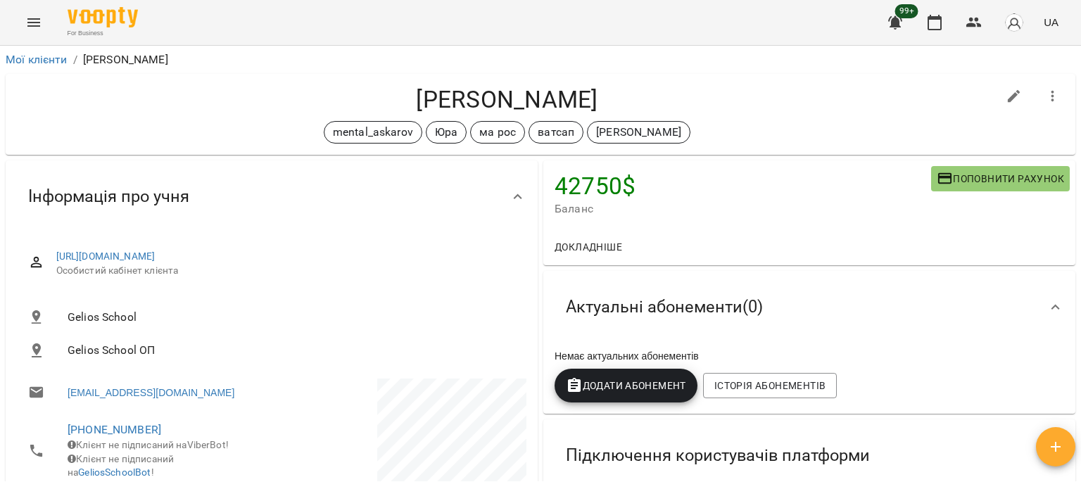
click at [1008, 97] on icon "button" at bounding box center [1014, 96] width 13 height 13
select select "**"
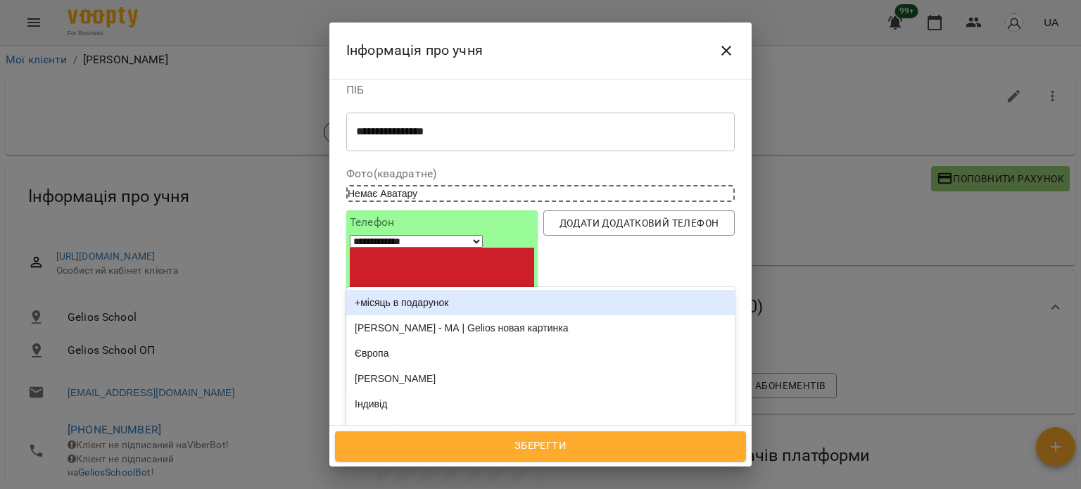
type input "**"
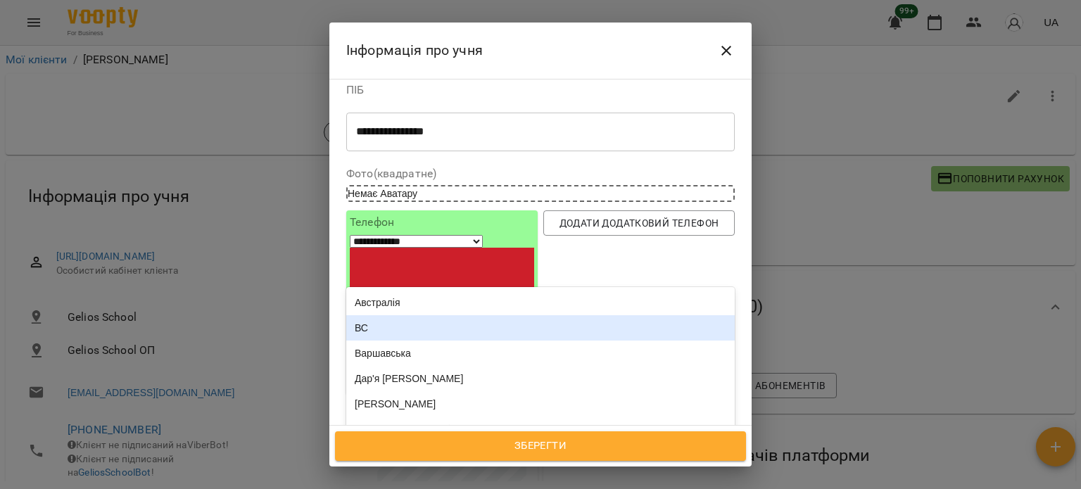
click at [380, 315] on div "ВС" at bounding box center [540, 327] width 389 height 25
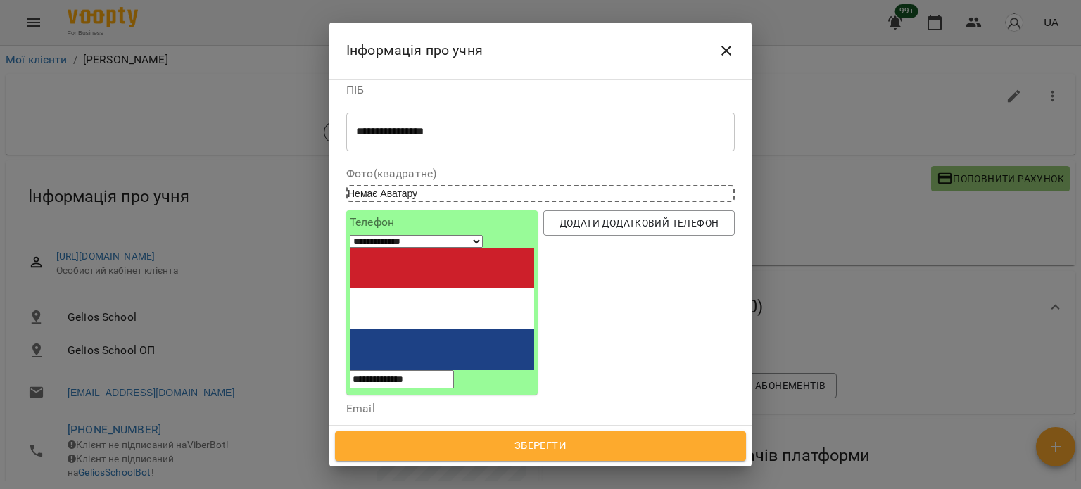
type input "****"
click at [425, 445] on div "[PERSON_NAME]" at bounding box center [540, 457] width 389 height 25
click at [512, 441] on span "Зберегти" at bounding box center [541, 446] width 380 height 18
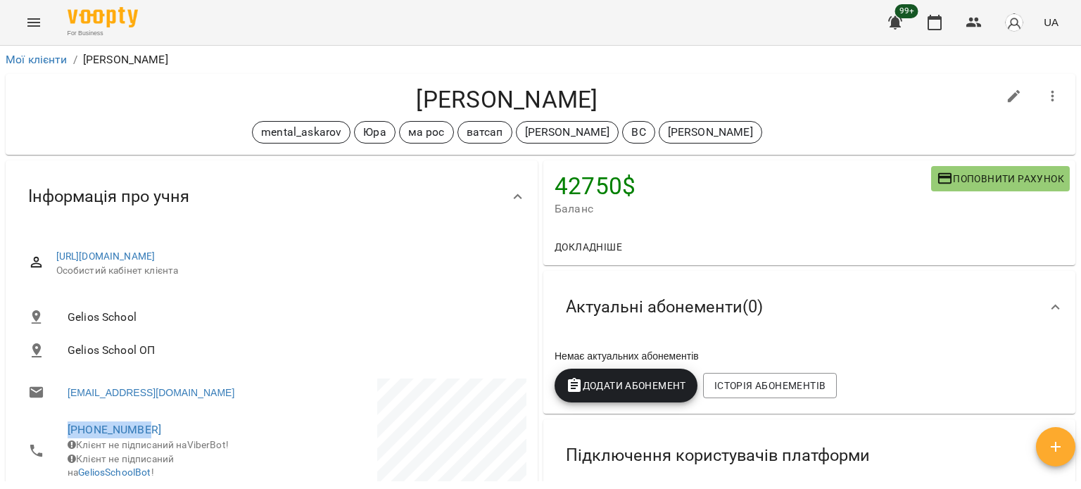
drag, startPoint x: 162, startPoint y: 433, endPoint x: 51, endPoint y: 423, distance: 111.7
click at [51, 424] on li "[PHONE_NUMBER] Клієнт не підписаний на ViberBot! Клієнт не підписаний на Gelios…" at bounding box center [143, 451] width 252 height 78
copy link "[PHONE_NUMBER]"
drag, startPoint x: 402, startPoint y: 90, endPoint x: 695, endPoint y: 108, distance: 293.4
click at [695, 108] on h4 "[PERSON_NAME]" at bounding box center [507, 99] width 981 height 29
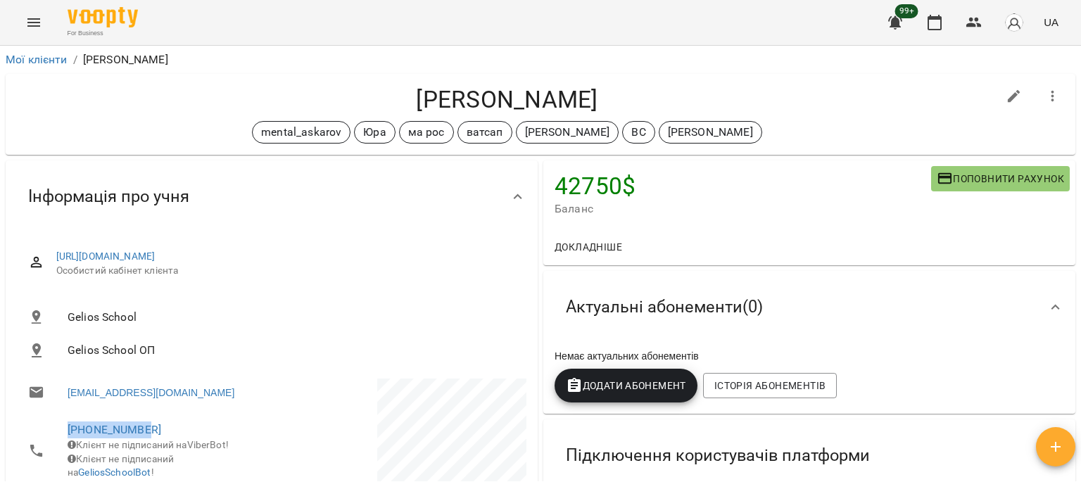
copy h4 "[PERSON_NAME]"
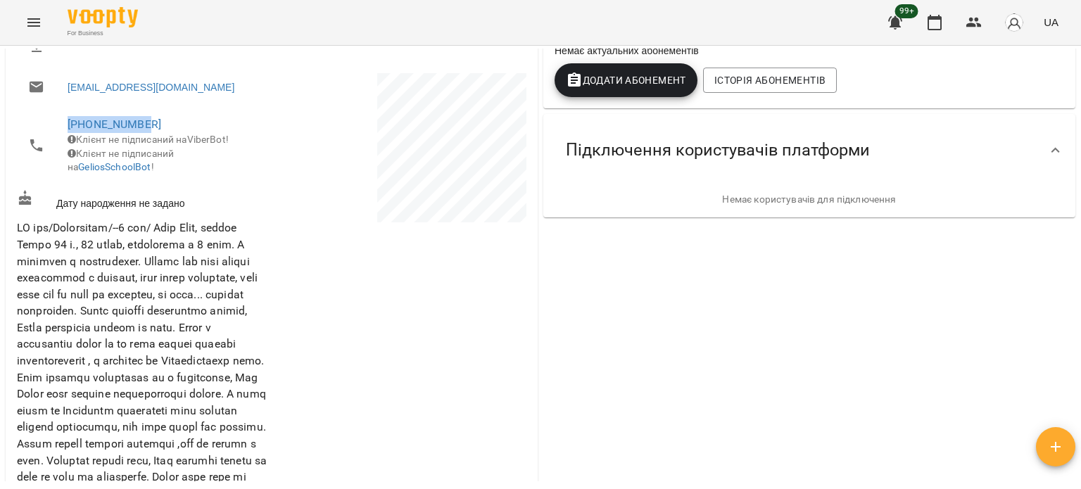
scroll to position [282, 0]
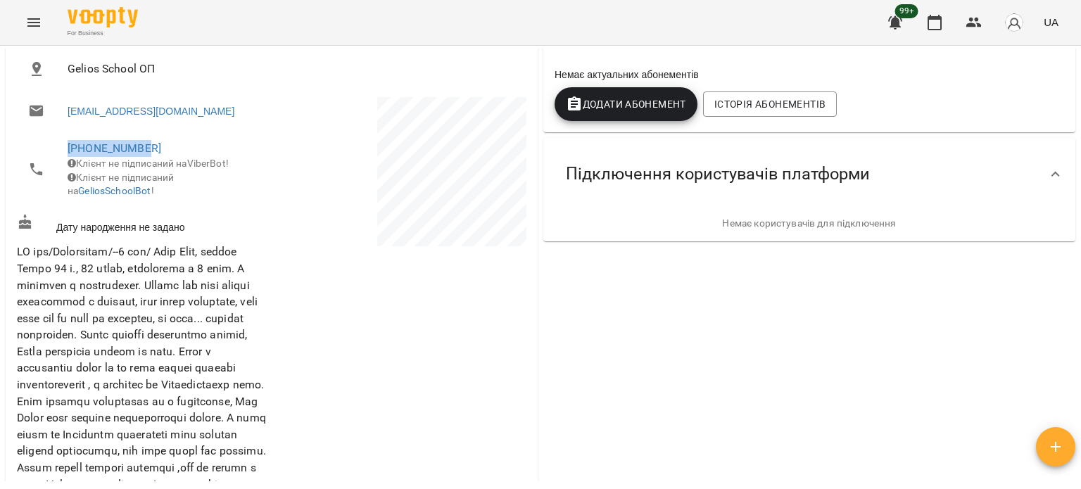
drag, startPoint x: 154, startPoint y: 146, endPoint x: 38, endPoint y: 146, distance: 116.2
click at [39, 146] on li "[PHONE_NUMBER] Клієнт не підписаний на ViberBot! Клієнт не підписаний на Gelios…" at bounding box center [143, 169] width 252 height 78
copy link "[PHONE_NUMBER]"
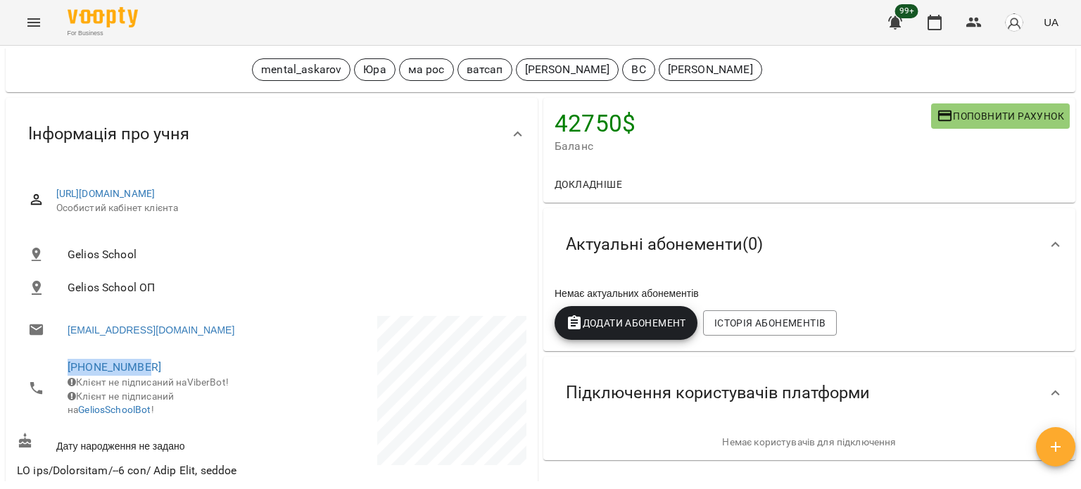
scroll to position [0, 0]
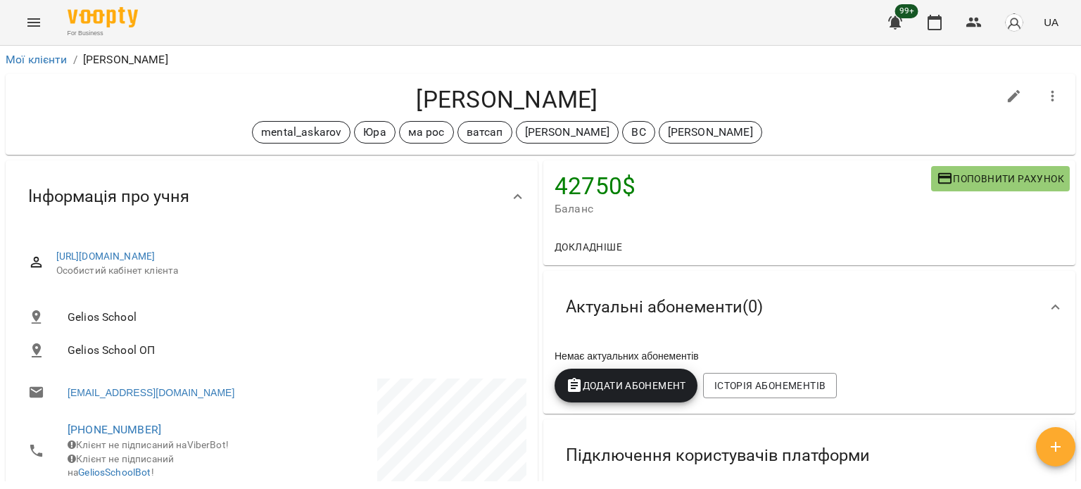
click at [57, 49] on div "Мої клієнти / [PERSON_NAME]" at bounding box center [541, 60] width 1076 height 23
click at [53, 58] on link "Мої клієнти" at bounding box center [37, 59] width 62 height 13
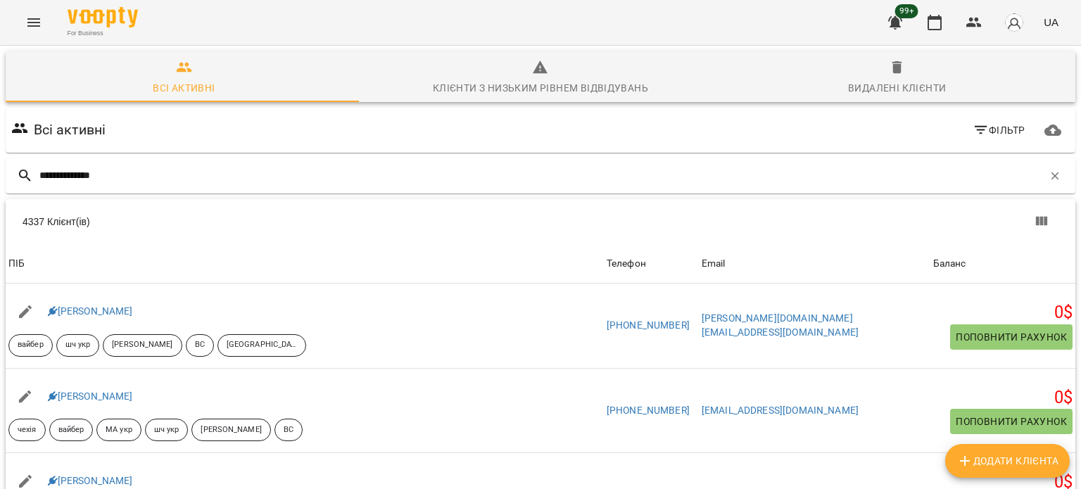
type input "**********"
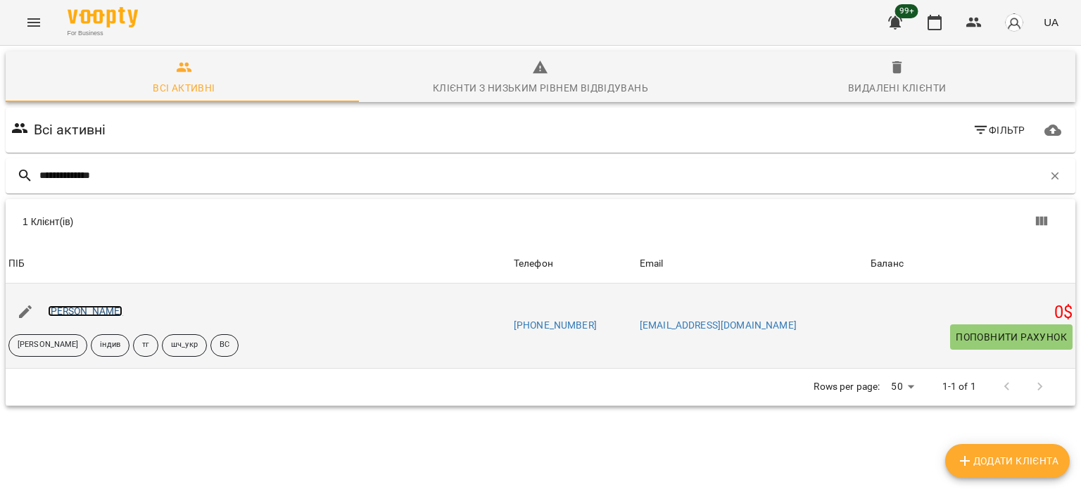
click at [111, 312] on link "Данило Малясов" at bounding box center [85, 311] width 75 height 11
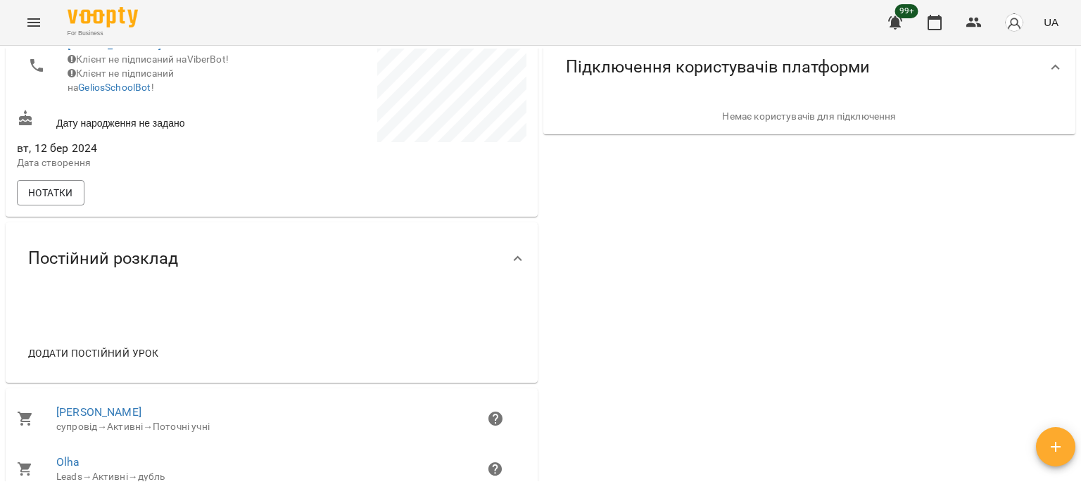
scroll to position [704, 0]
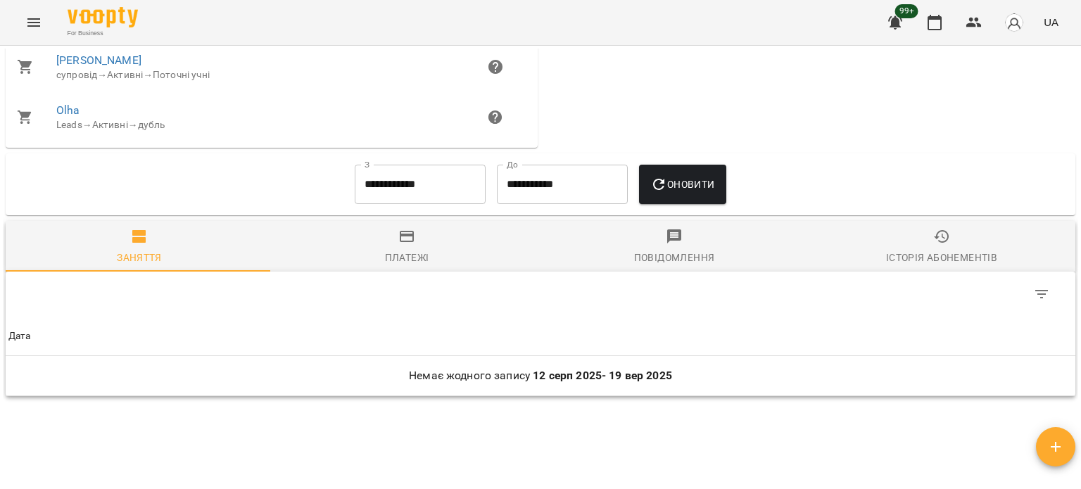
click at [404, 256] on span "Платежі" at bounding box center [407, 247] width 251 height 38
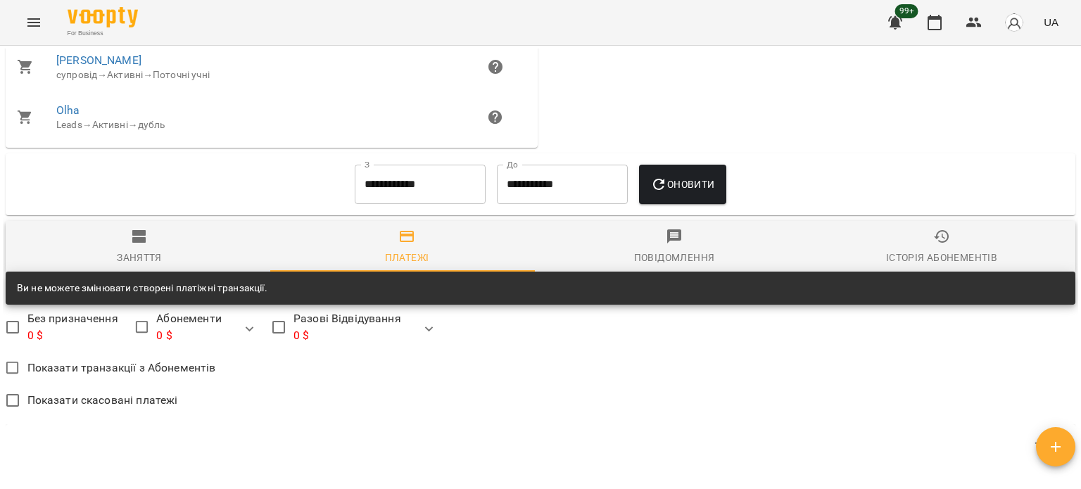
click at [938, 234] on button "Історія абонементів" at bounding box center [942, 246] width 268 height 51
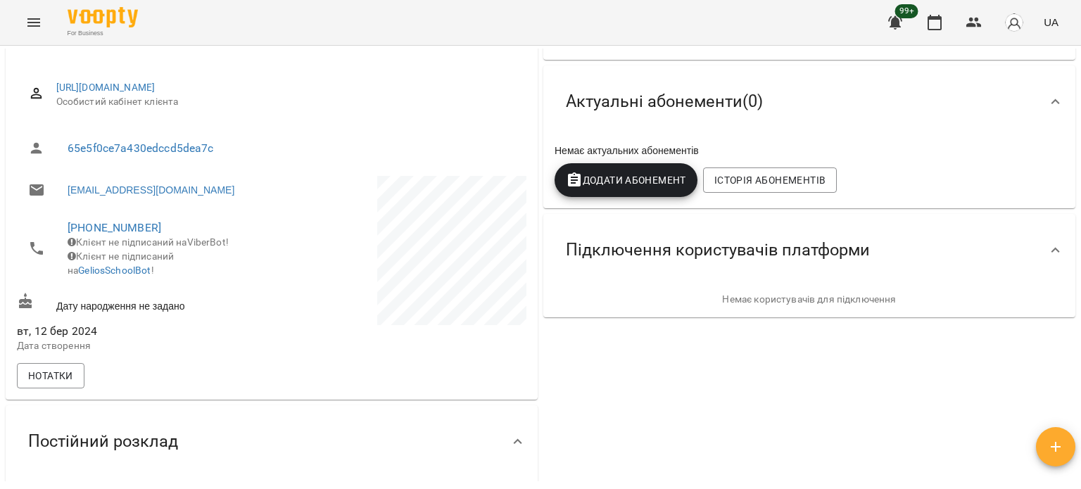
scroll to position [28, 0]
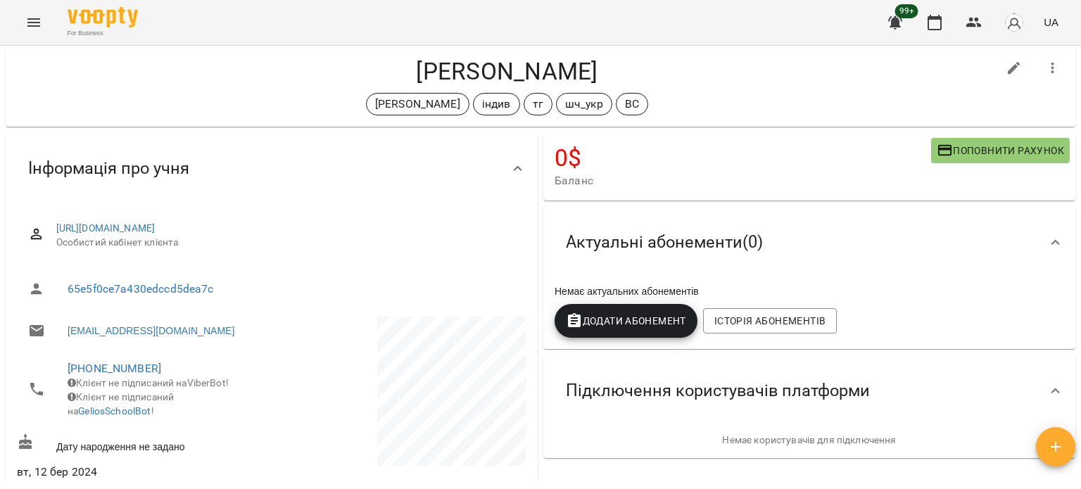
click at [912, 253] on div "Актуальні абонементи ( 0 )" at bounding box center [797, 242] width 484 height 44
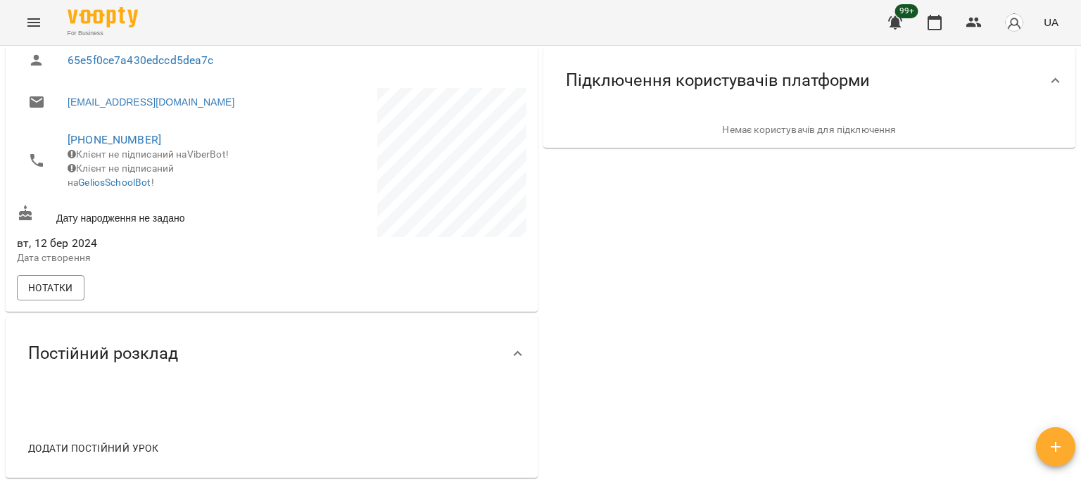
scroll to position [282, 0]
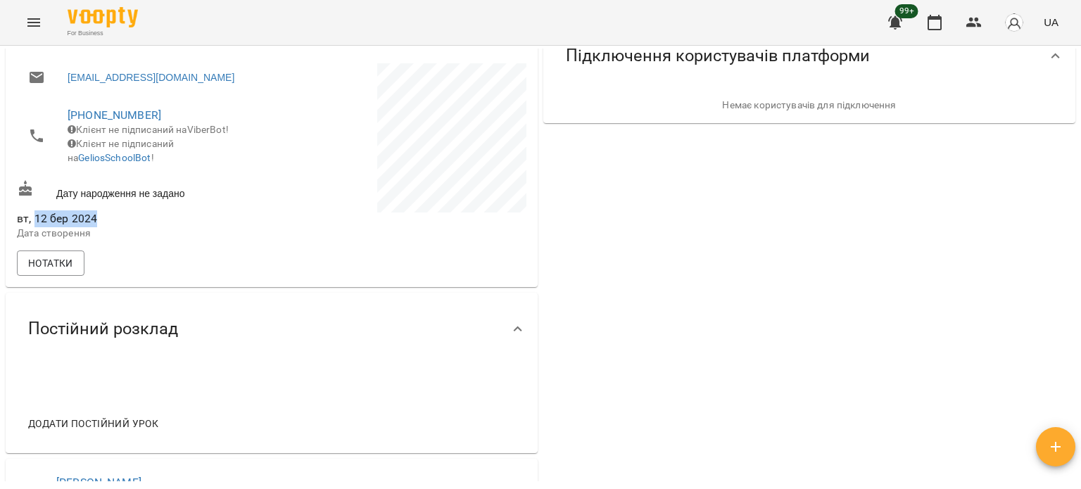
drag, startPoint x: 36, startPoint y: 226, endPoint x: 113, endPoint y: 233, distance: 77.1
click at [112, 227] on span "вт, 12 бер 2024" at bounding box center [143, 218] width 252 height 17
click at [137, 241] on p "Дата створення" at bounding box center [143, 234] width 252 height 14
drag, startPoint x: 97, startPoint y: 246, endPoint x: 23, endPoint y: 231, distance: 76.2
click at [17, 232] on div "вт, 12 бер 2024 Дата створення" at bounding box center [143, 225] width 252 height 30
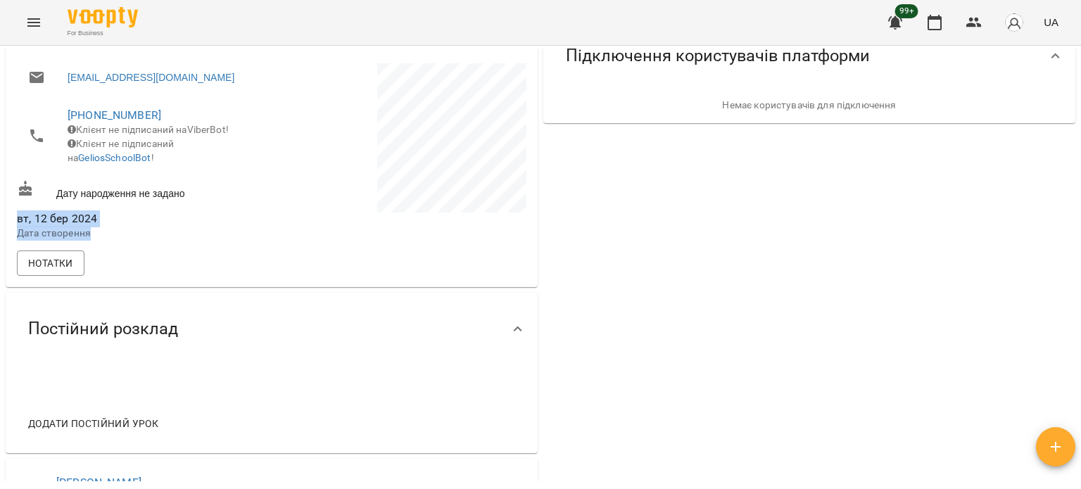
click at [158, 240] on p "Дата створення" at bounding box center [143, 234] width 252 height 14
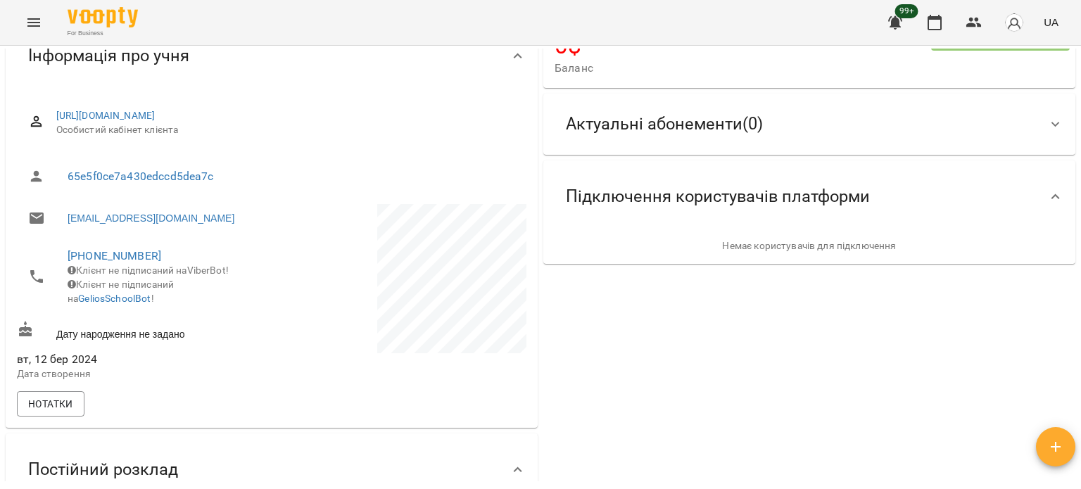
scroll to position [0, 0]
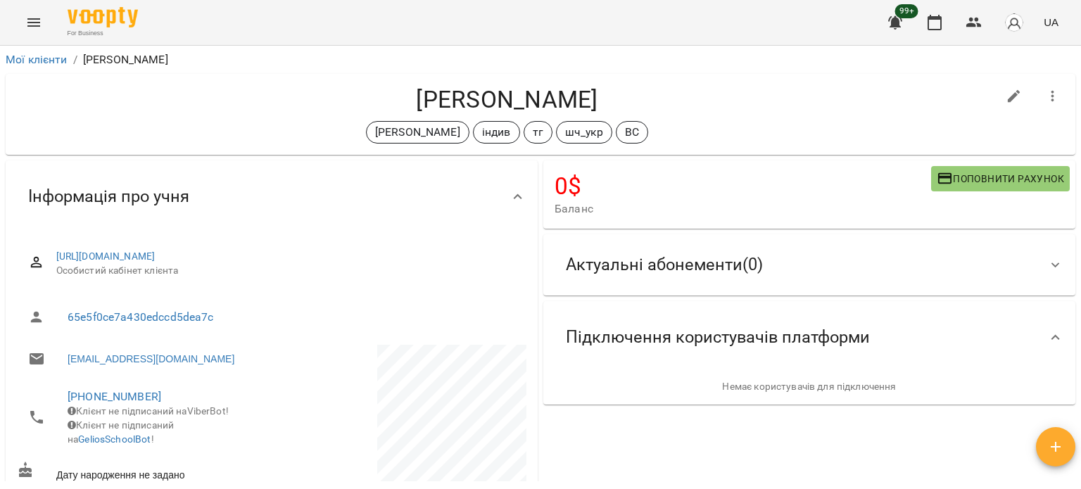
drag, startPoint x: 508, startPoint y: 255, endPoint x: 89, endPoint y: 272, distance: 420.0
click at [3, 256] on div "Інформація про учня https://platform.gelios-school.com/client/65d0c78f332c5598d…" at bounding box center [272, 365] width 538 height 414
click at [352, 328] on li "65e5f0ce7a430edccd5dea7c" at bounding box center [272, 318] width 510 height 34
